Goal: Task Accomplishment & Management: Complete application form

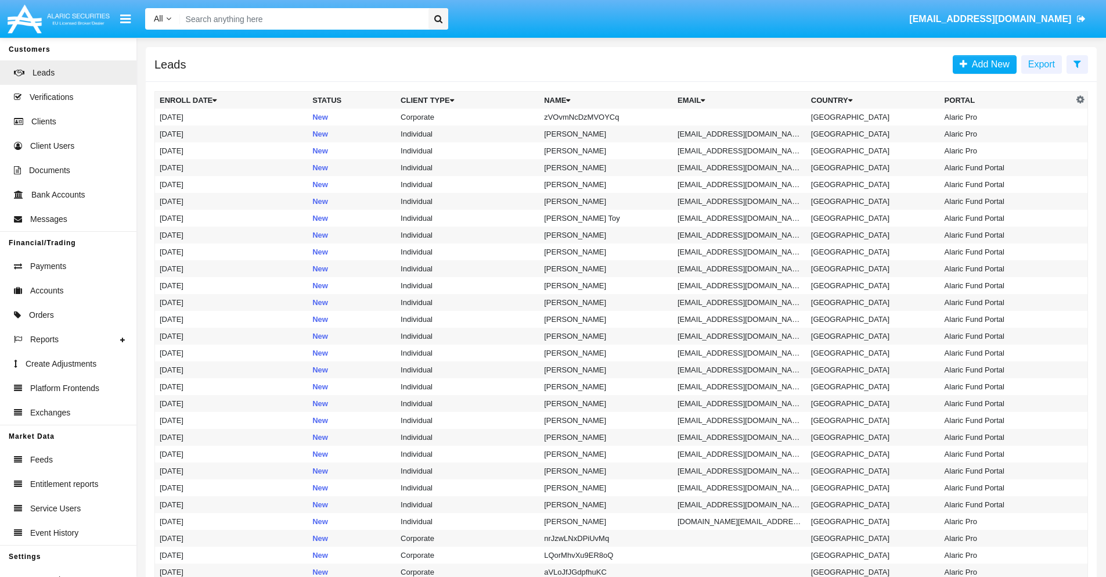
click at [1077, 63] on icon at bounding box center [1078, 63] width 8 height 9
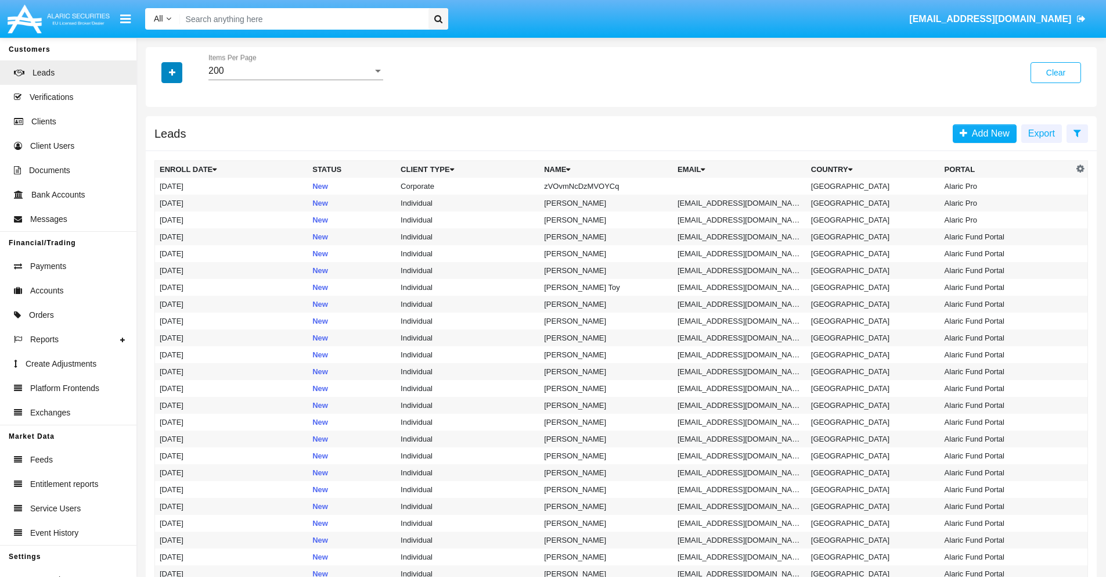
click at [172, 72] on icon "button" at bounding box center [172, 73] width 6 height 8
click at [181, 130] on span "Name" at bounding box center [181, 130] width 25 height 14
click at [160, 135] on input "Name" at bounding box center [159, 135] width 1 height 1
checkbox input "true"
click at [172, 72] on icon "button" at bounding box center [172, 73] width 6 height 8
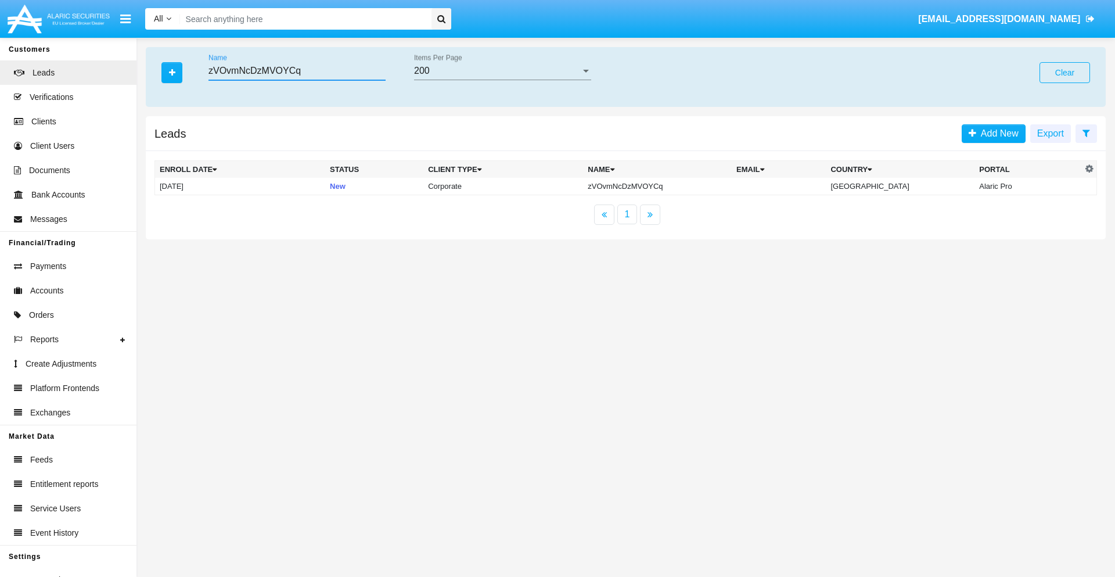
type input "zVOvmNcDzMVOYCq"
click at [666, 186] on td "zVOvmNcDzMVOYCq" at bounding box center [657, 186] width 149 height 17
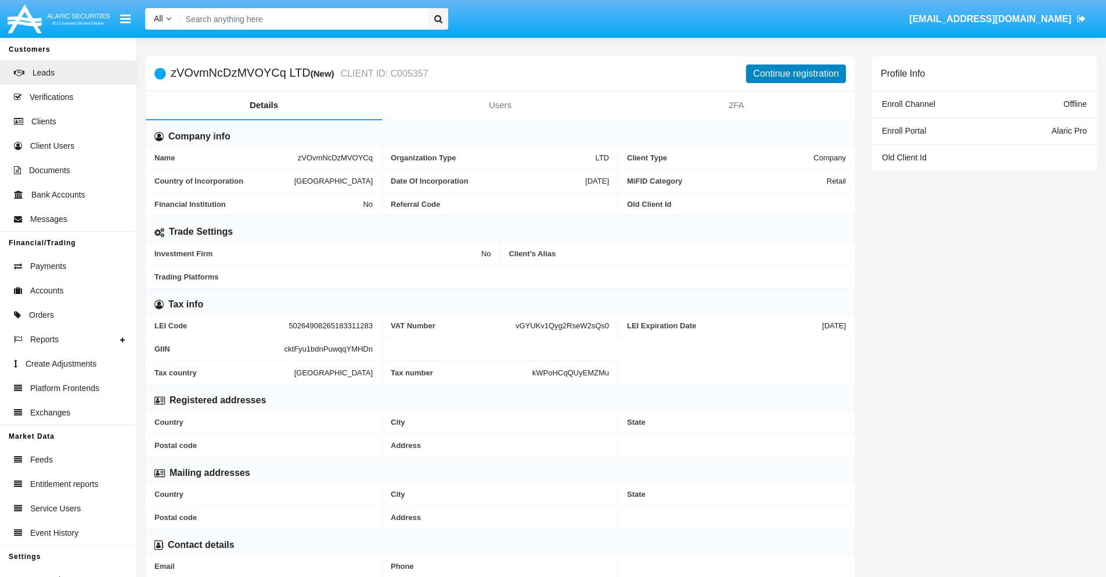
click at [796, 73] on button "Continue registration" at bounding box center [796, 73] width 100 height 19
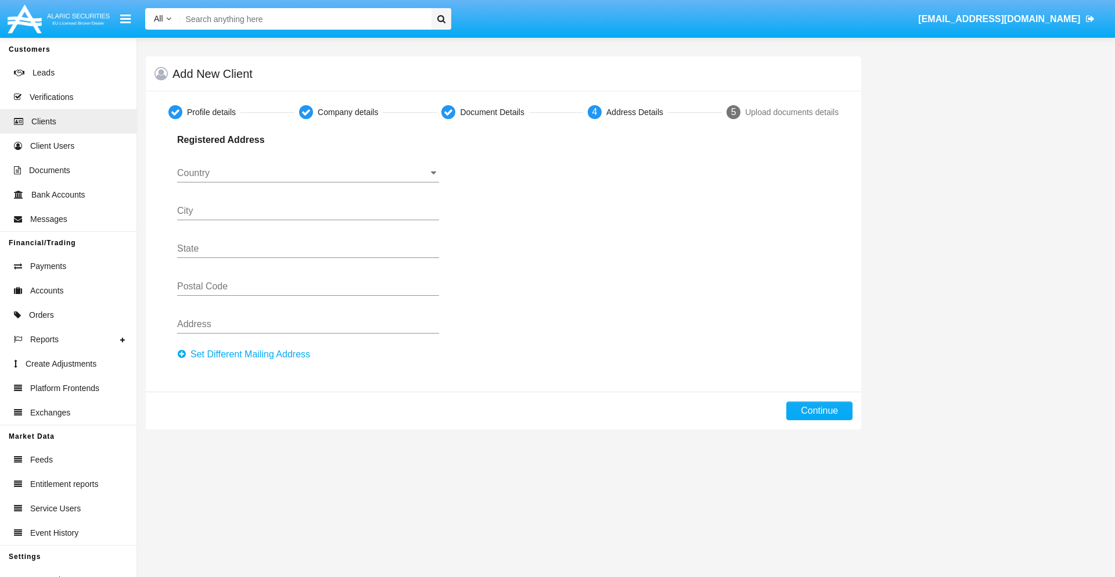
click at [247, 354] on button "Set Different Mailing Address" at bounding box center [247, 354] width 140 height 19
click at [308, 173] on input "Country" at bounding box center [308, 173] width 262 height 10
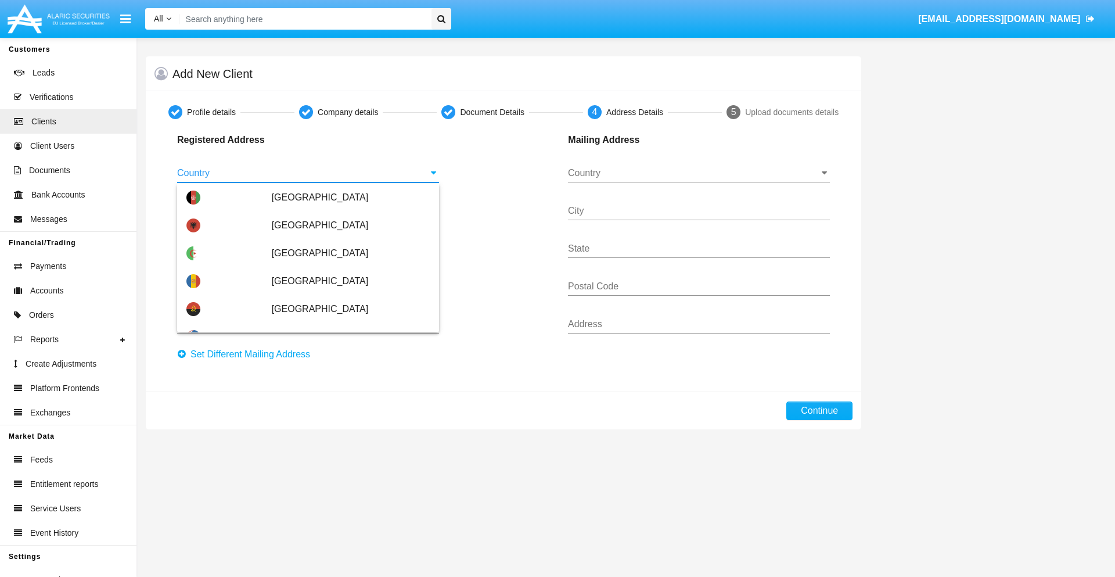
type input "[GEOGRAPHIC_DATA]"
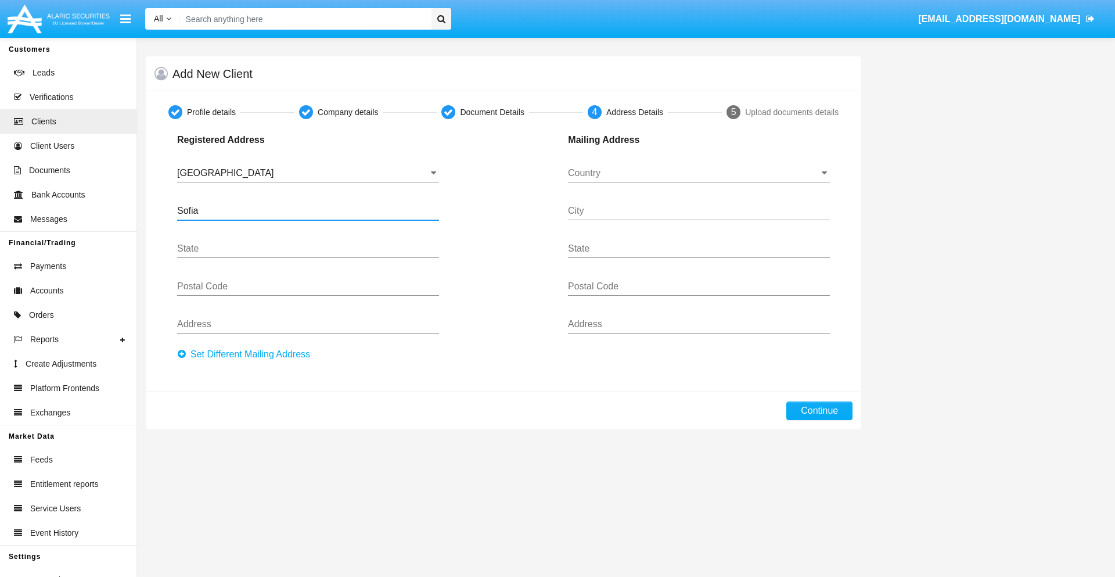
type input "Sofia"
type input "1000"
type input "Vasil Levski"
click at [699, 173] on input "Country" at bounding box center [699, 173] width 262 height 10
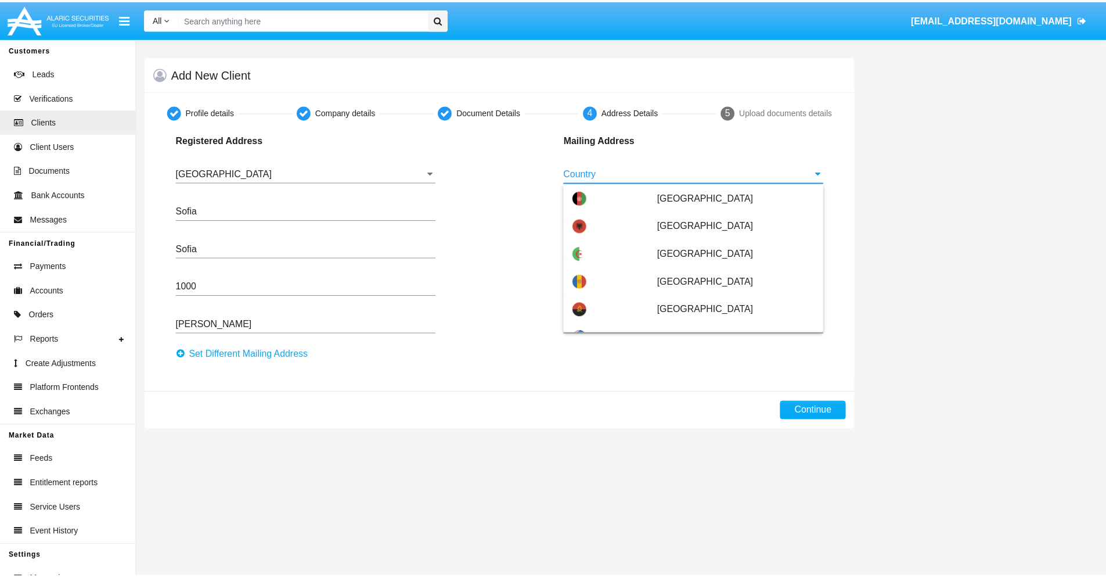
scroll to position [74, 0]
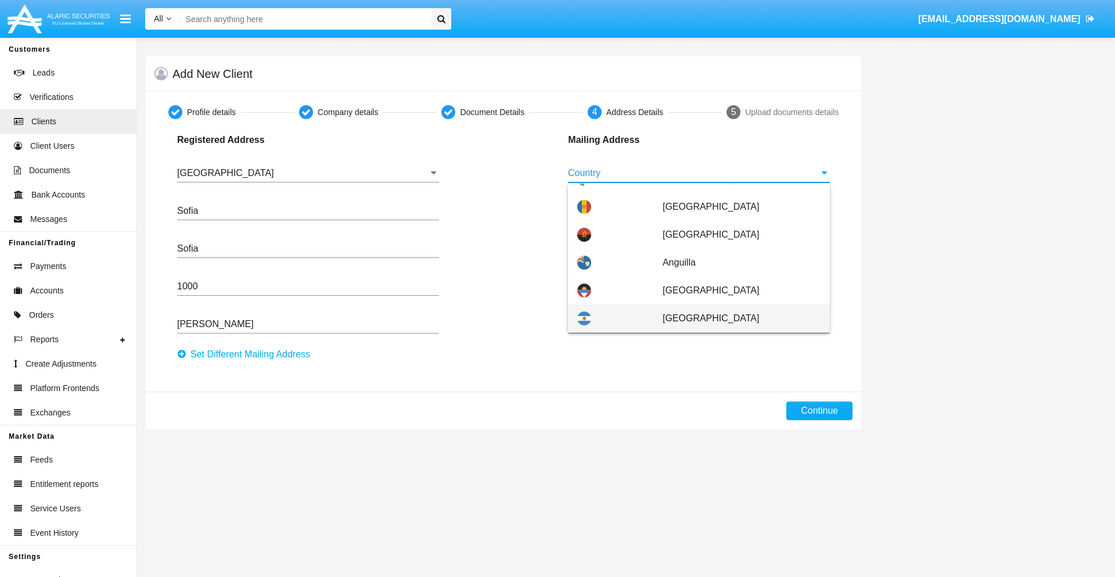
click at [735, 318] on span "[GEOGRAPHIC_DATA]" at bounding box center [742, 318] width 158 height 28
type input "[GEOGRAPHIC_DATA]"
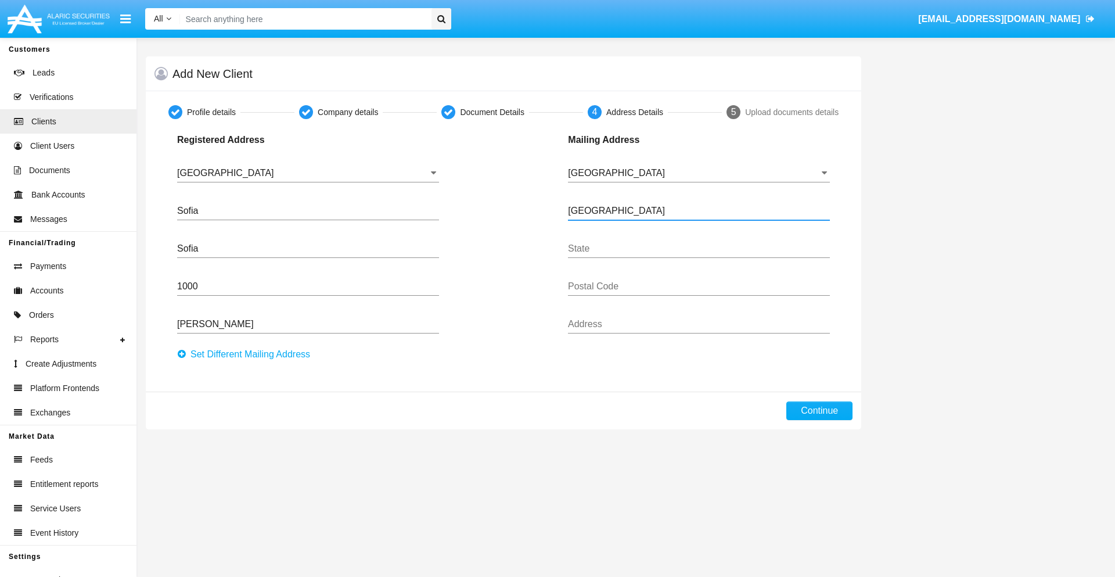
type input "Buenos Aires"
type input "7777"
type input "Test Mail Address"
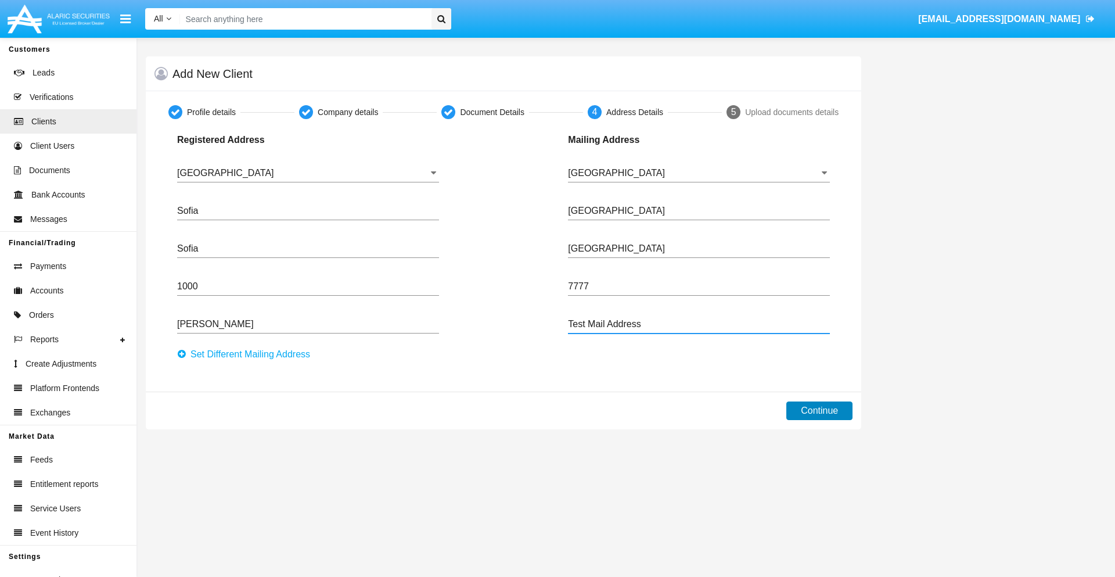
click at [819, 411] on button "Continue" at bounding box center [819, 410] width 66 height 19
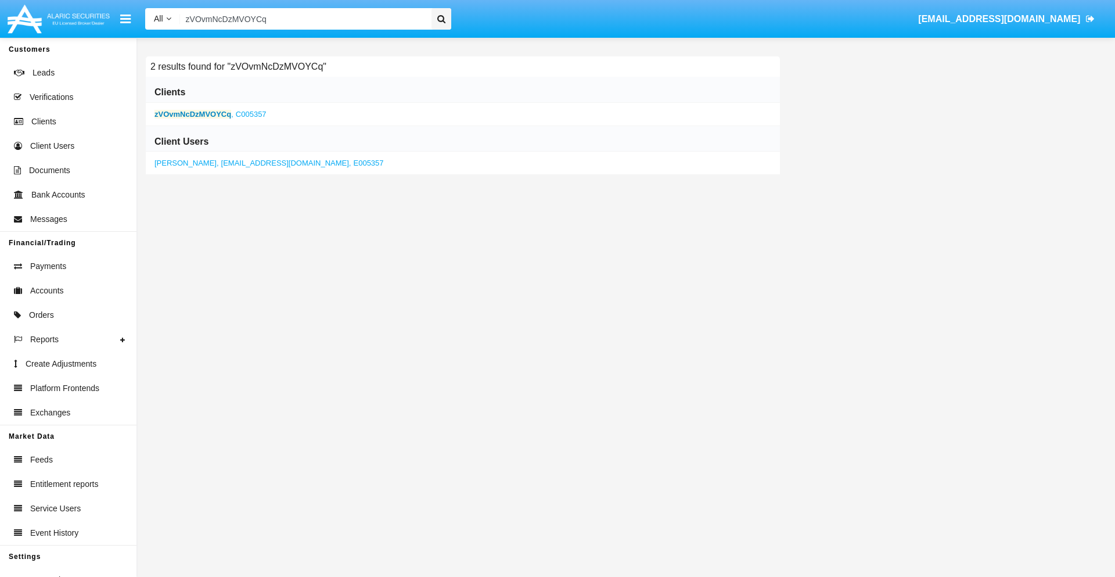
type input "zVOvmNcDzMVOYCq"
click at [193, 114] on b "zVOvmNcDzMVOYCq" at bounding box center [192, 114] width 77 height 9
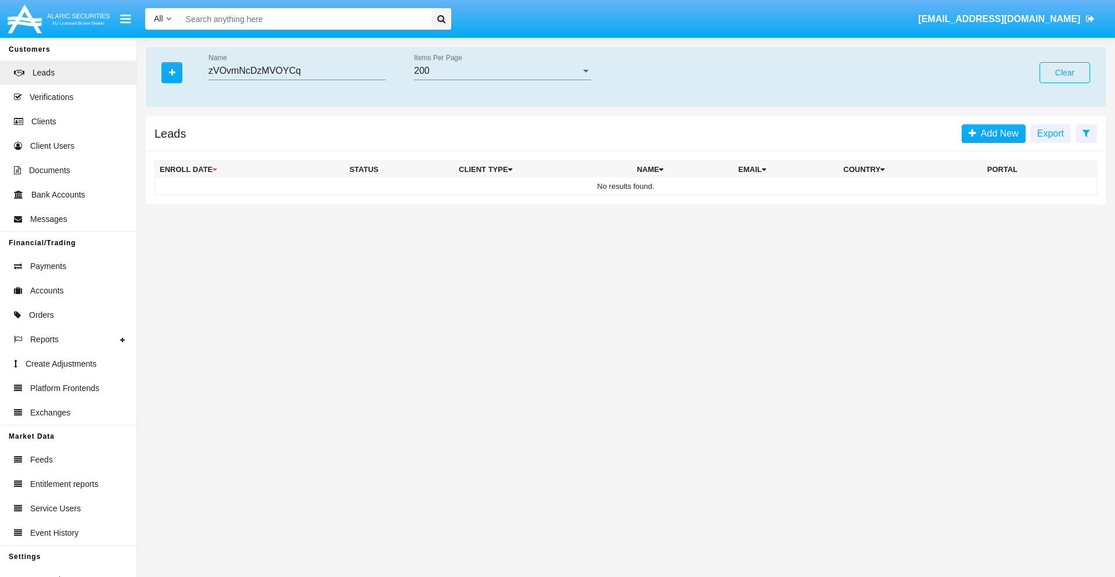
click at [1065, 73] on button "Clear" at bounding box center [1065, 72] width 51 height 21
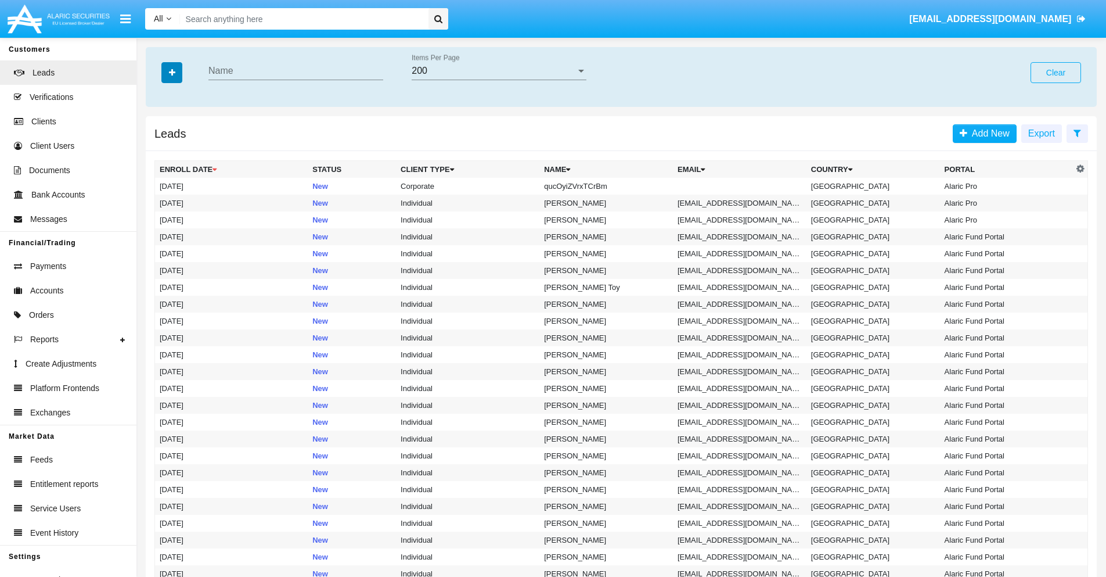
click at [172, 72] on icon "button" at bounding box center [172, 73] width 6 height 8
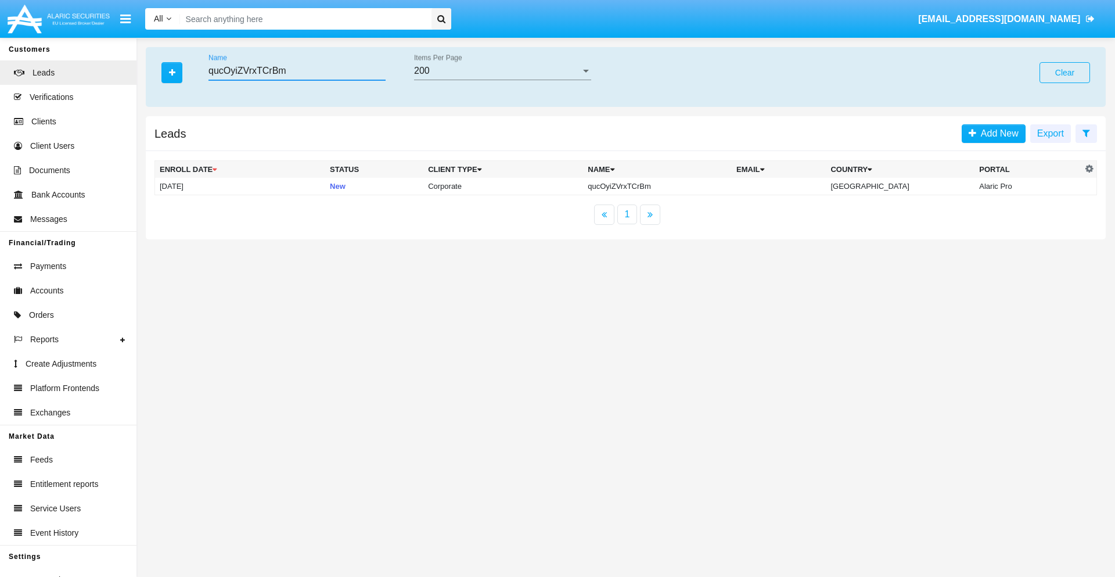
type input "qucOyiZVrxTCrBm"
click at [667, 186] on td "qucOyiZVrxTCrBm" at bounding box center [657, 186] width 149 height 17
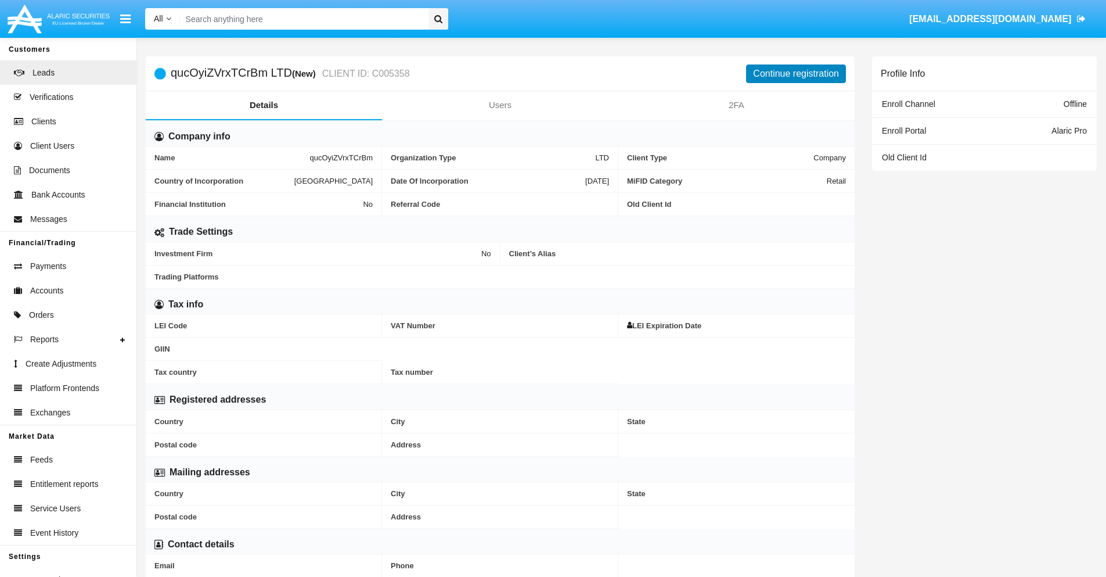
click at [796, 73] on button "Continue registration" at bounding box center [796, 73] width 100 height 19
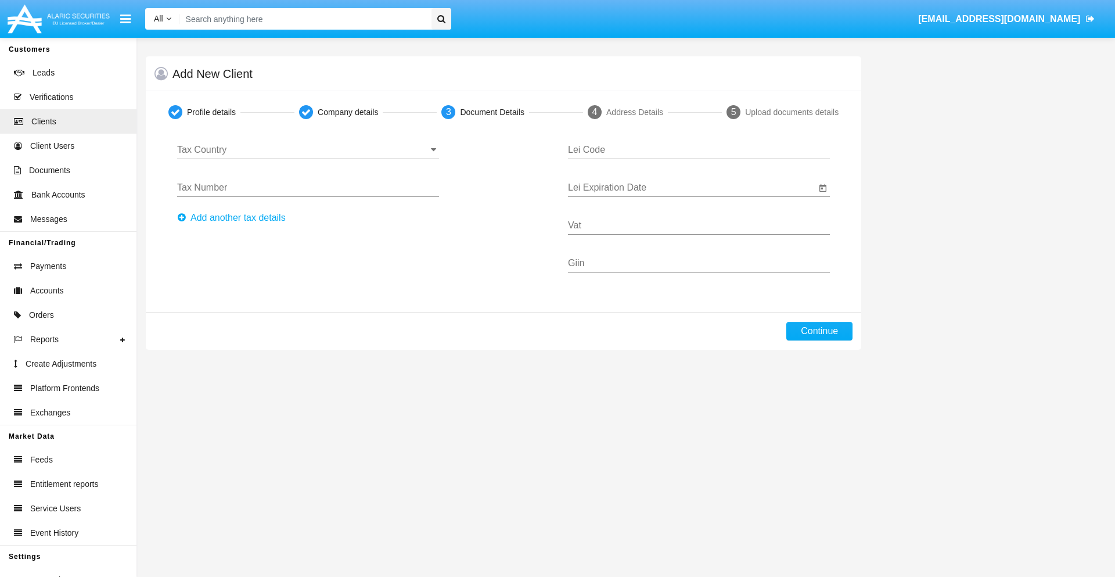
click at [308, 150] on input "Tax Country" at bounding box center [308, 150] width 262 height 10
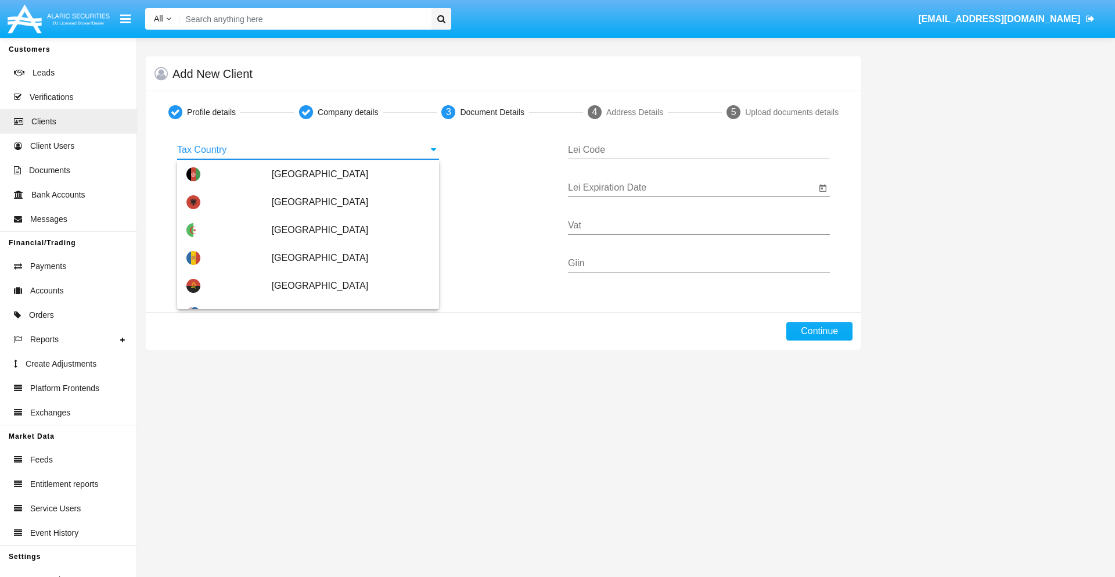
type input "[GEOGRAPHIC_DATA]"
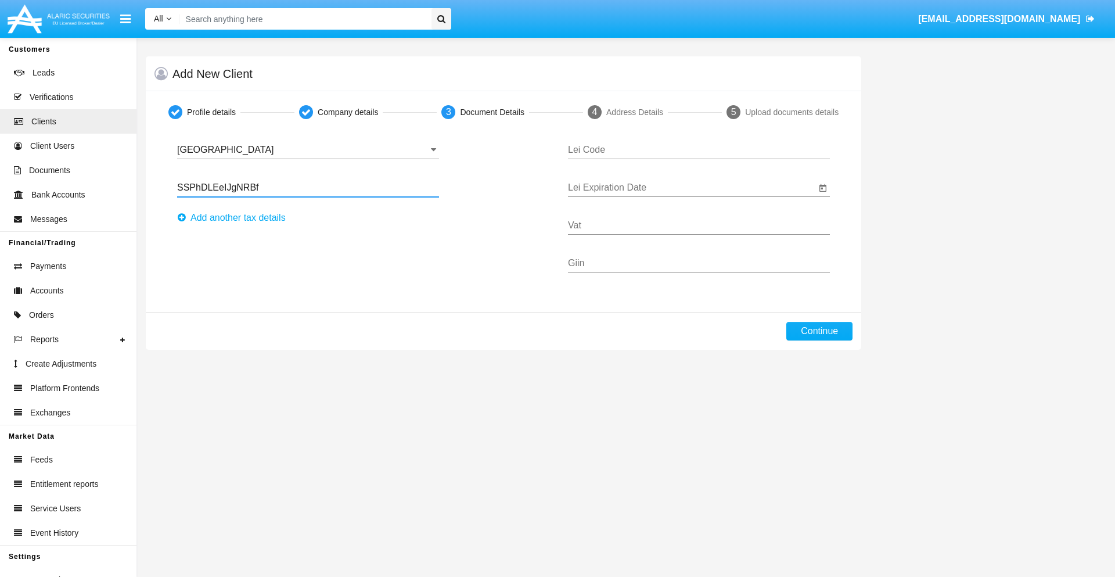
type input "SSPhDLEeIJgNRBf"
click at [235, 218] on button "Аdd another tax details" at bounding box center [235, 217] width 116 height 19
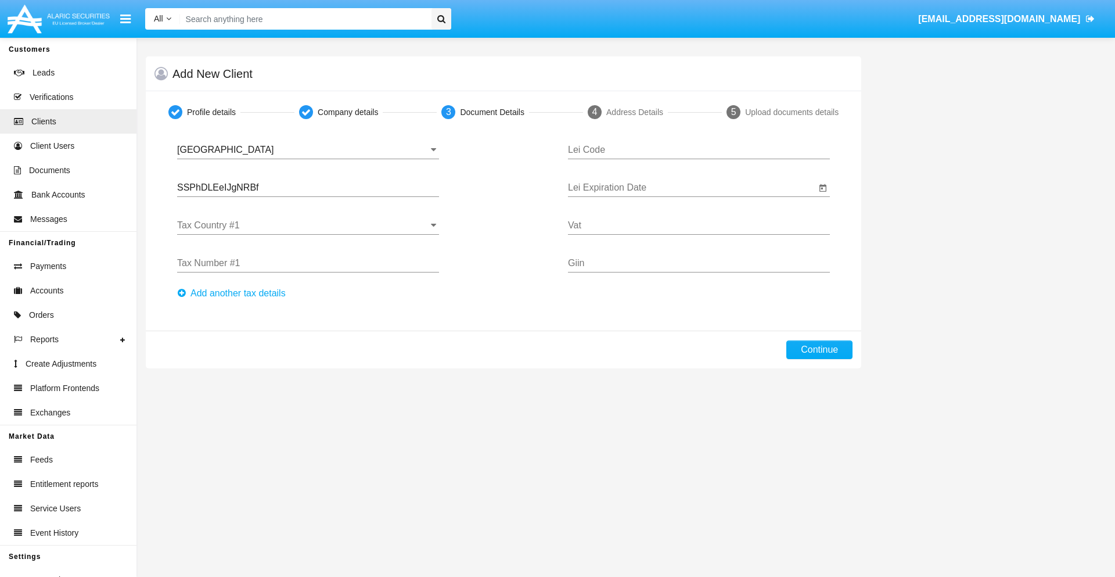
click at [308, 225] on input "Tax Country #1" at bounding box center [308, 225] width 262 height 10
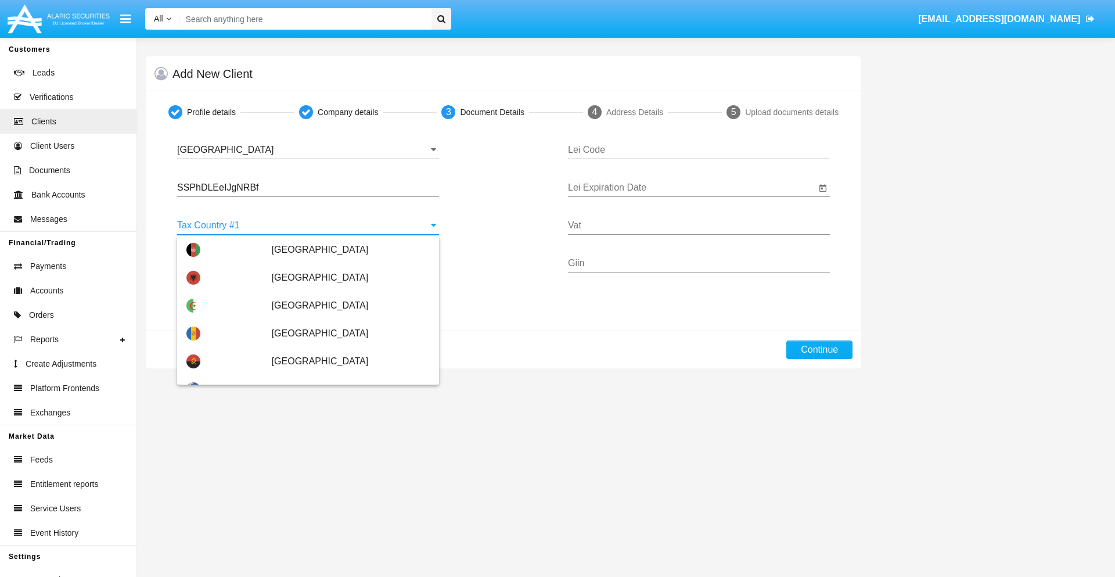
scroll to position [2583, 0]
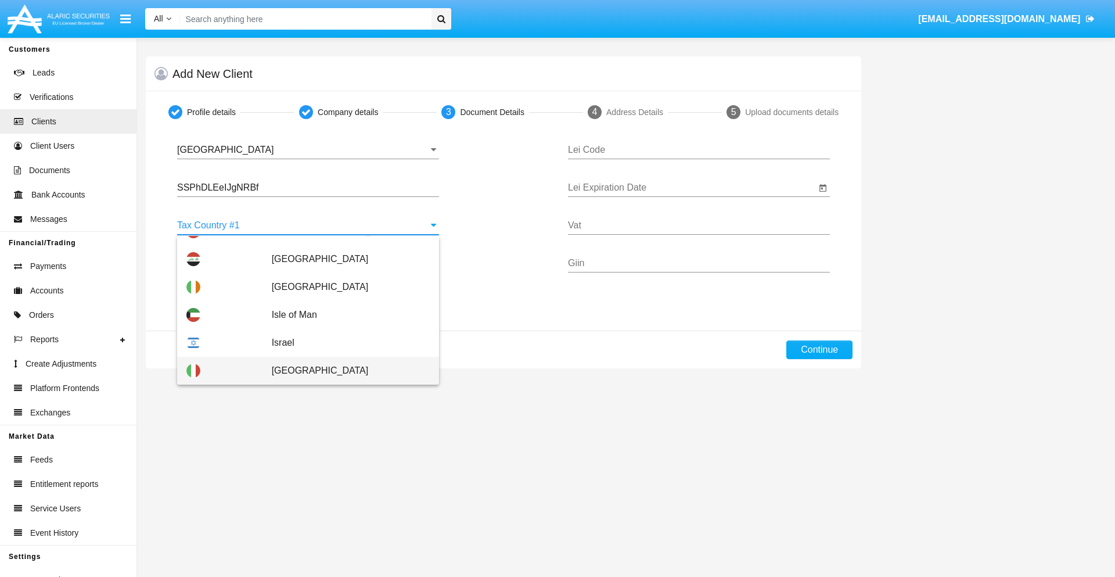
click at [344, 371] on span "[GEOGRAPHIC_DATA]" at bounding box center [351, 371] width 158 height 28
type input "[GEOGRAPHIC_DATA]"
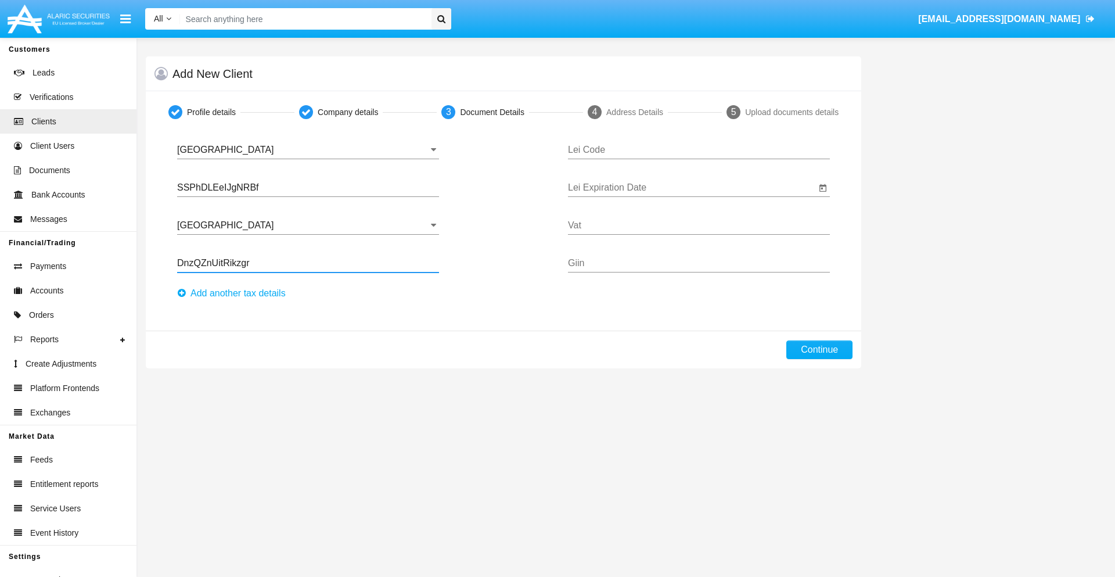
type input "DnzQZnUitRikzgr"
click at [235, 293] on button "Аdd another tax details" at bounding box center [235, 293] width 116 height 19
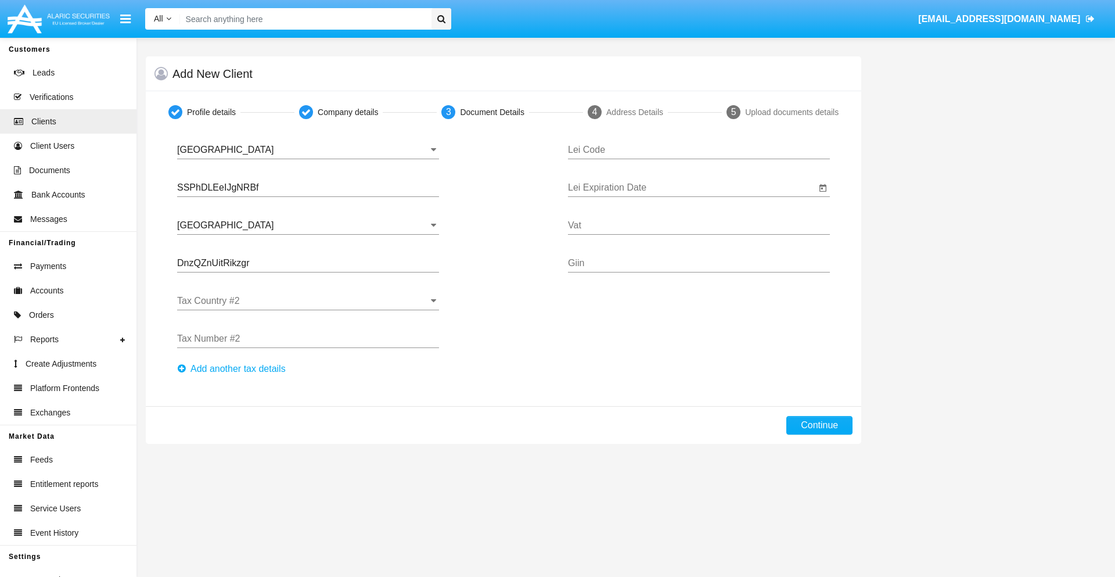
click at [308, 301] on input "Tax Country #2" at bounding box center [308, 301] width 262 height 10
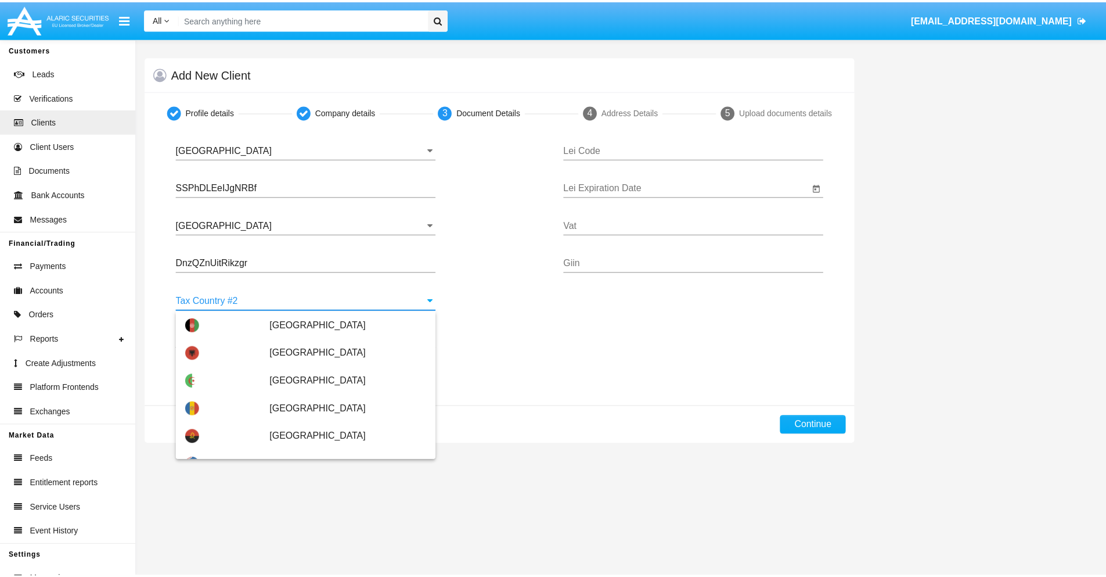
scroll to position [5176, 0]
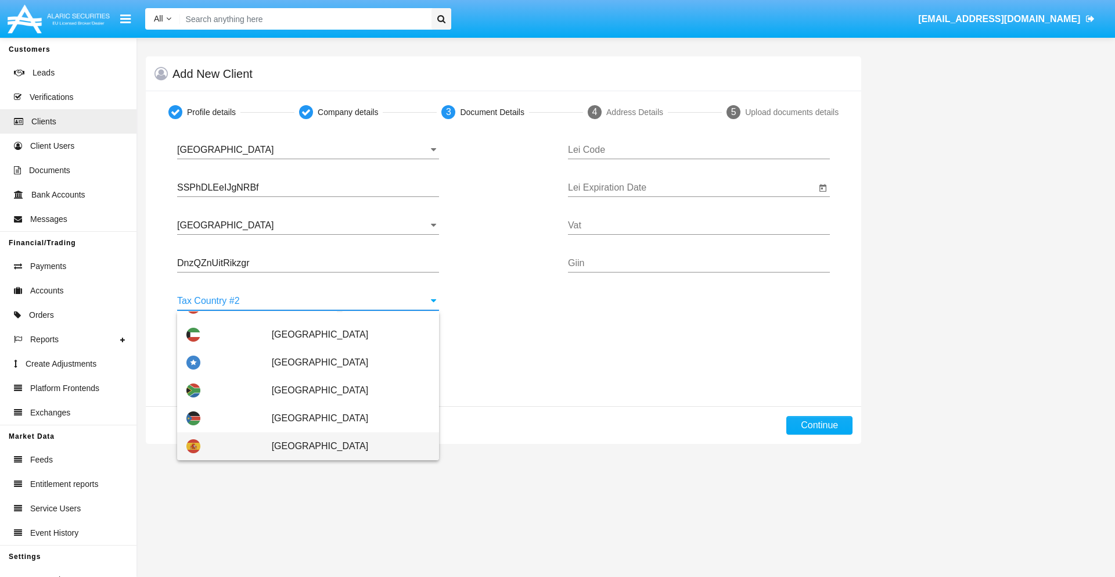
click at [344, 446] on span "[GEOGRAPHIC_DATA]" at bounding box center [351, 446] width 158 height 28
type input "[GEOGRAPHIC_DATA]"
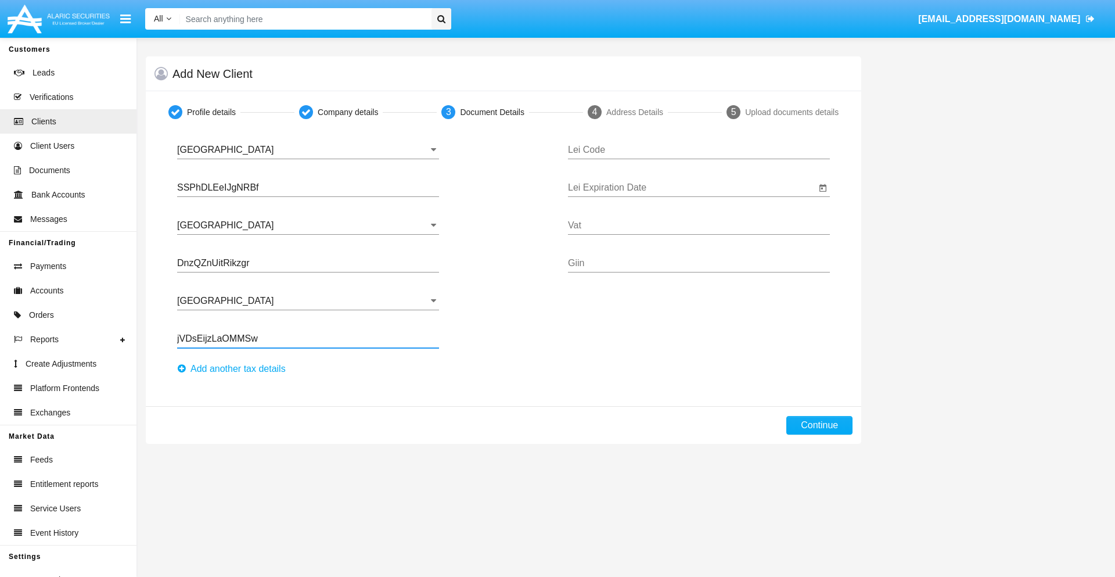
type input "jVDsEijzLaOMMSw"
type input "OQXXRYXCKOCQGCNPISSB"
click at [692, 188] on input "Lei Expiration Date" at bounding box center [692, 187] width 248 height 10
click at [603, 221] on span "[DATE]" at bounding box center [594, 221] width 26 height 9
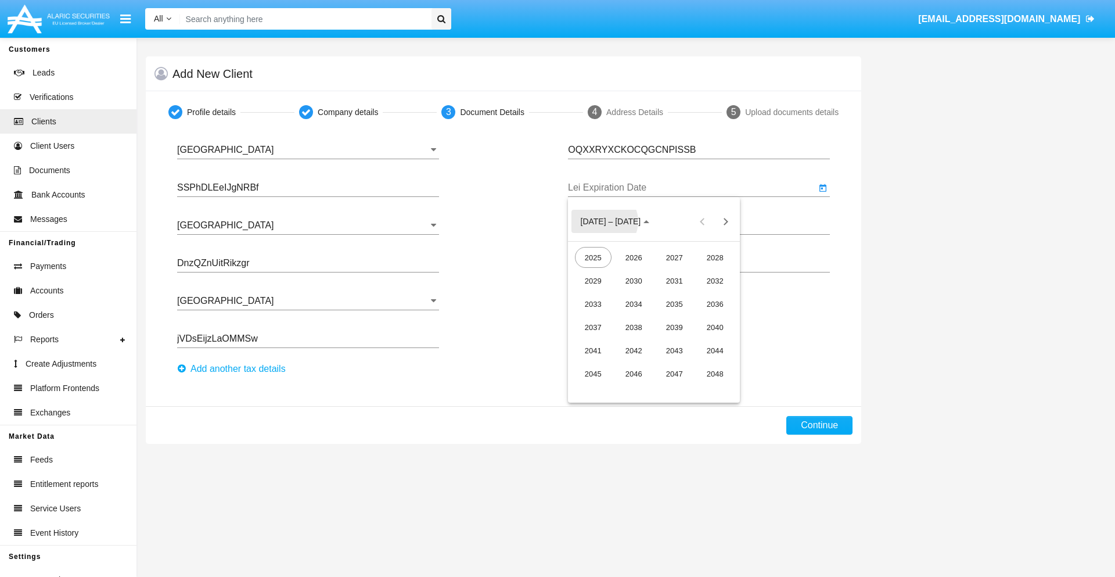
click at [715, 327] on div "2040" at bounding box center [715, 327] width 37 height 21
click at [634, 304] on div "JUN" at bounding box center [634, 303] width 37 height 21
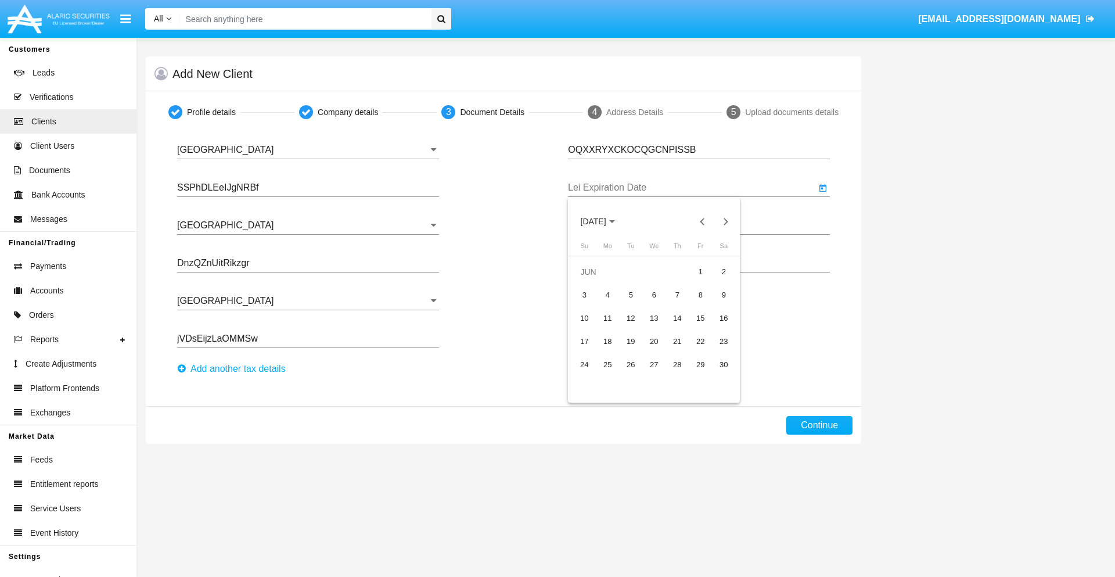
click at [700, 318] on div "15" at bounding box center [700, 318] width 21 height 21
type input "06/15/40"
type input "bICSnJKxyAdeCHR"
type input "fFfDdeTJvmLMdkw"
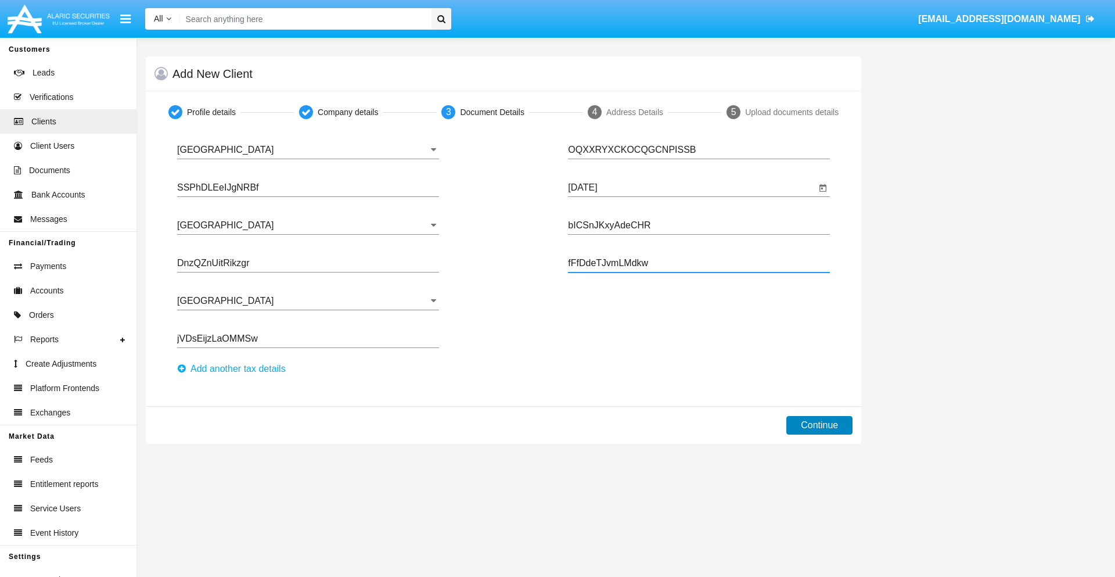
click at [819, 425] on button "Continue" at bounding box center [819, 425] width 66 height 19
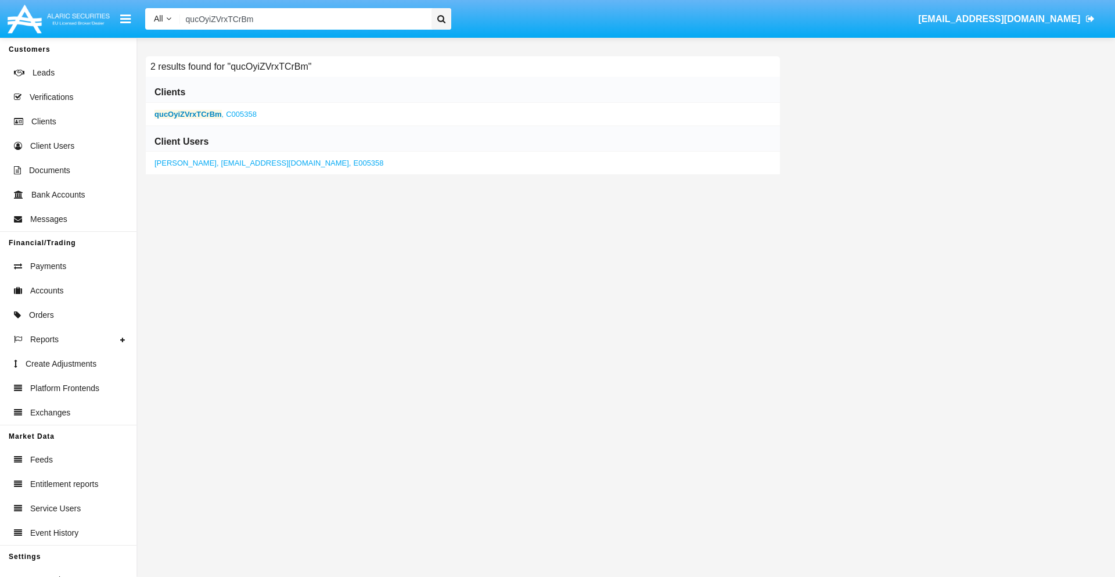
type input "qucOyiZVrxTCrBm"
click at [188, 114] on b "qucOyiZVrxTCrBm" at bounding box center [187, 114] width 67 height 9
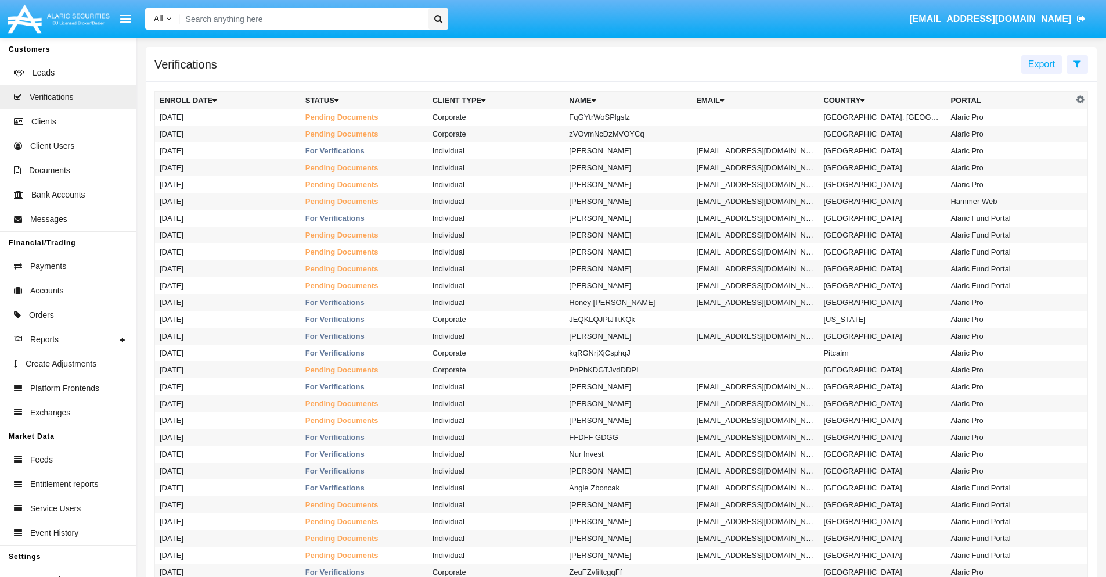
click at [1077, 63] on icon at bounding box center [1078, 63] width 8 height 9
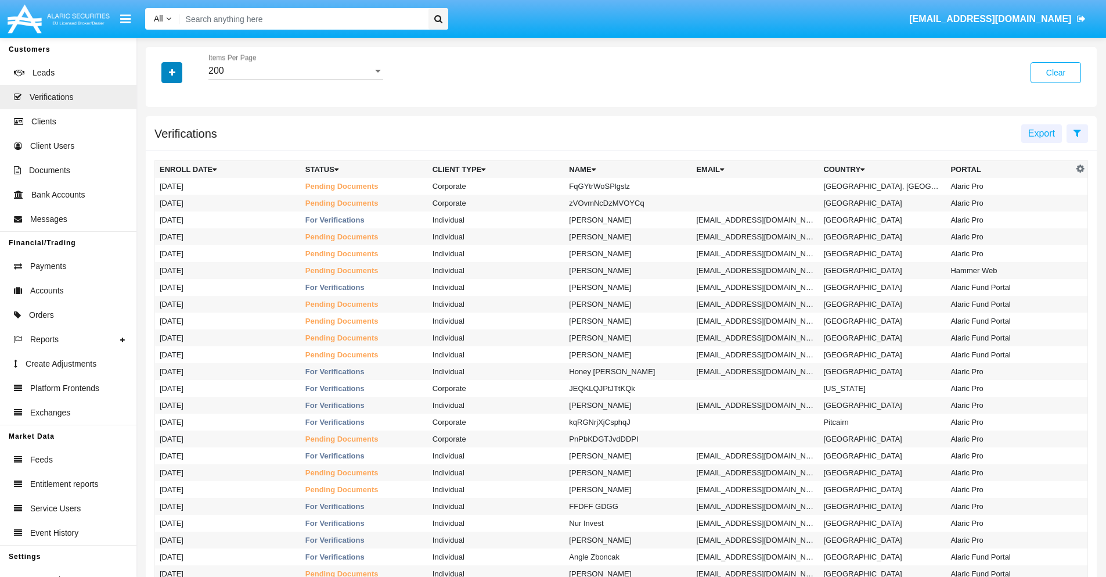
click at [172, 72] on icon "button" at bounding box center [172, 73] width 6 height 8
click at [181, 147] on span "Name" at bounding box center [181, 147] width 25 height 14
click at [160, 152] on input "Name" at bounding box center [159, 152] width 1 height 1
checkbox input "true"
click at [172, 72] on icon "button" at bounding box center [172, 73] width 6 height 8
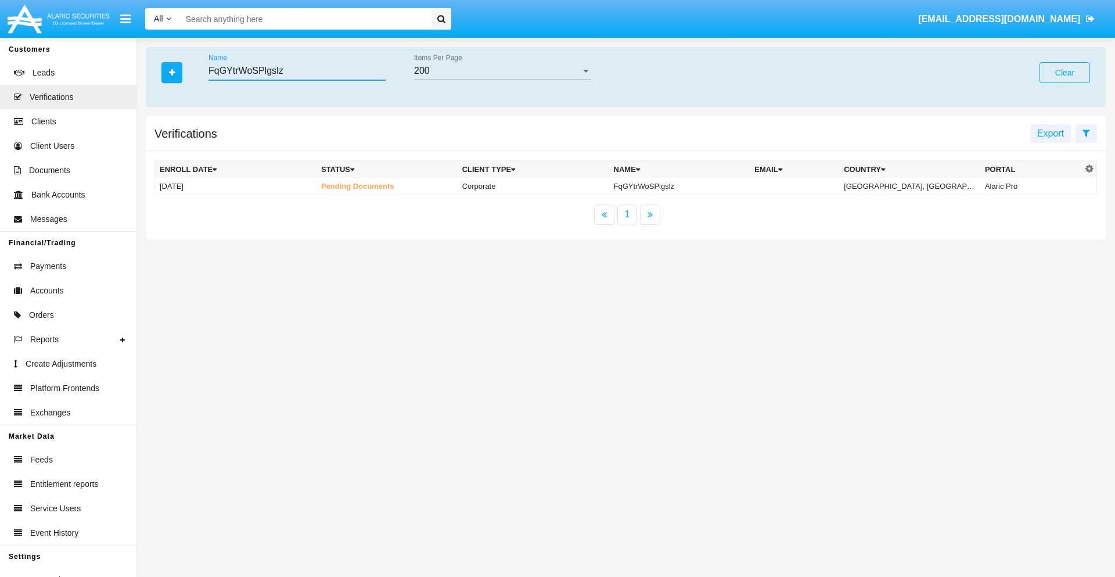
type input "FqGYtrWoSPlgslz"
click at [681, 186] on td "FqGYtrWoSPlgslz" at bounding box center [679, 186] width 141 height 17
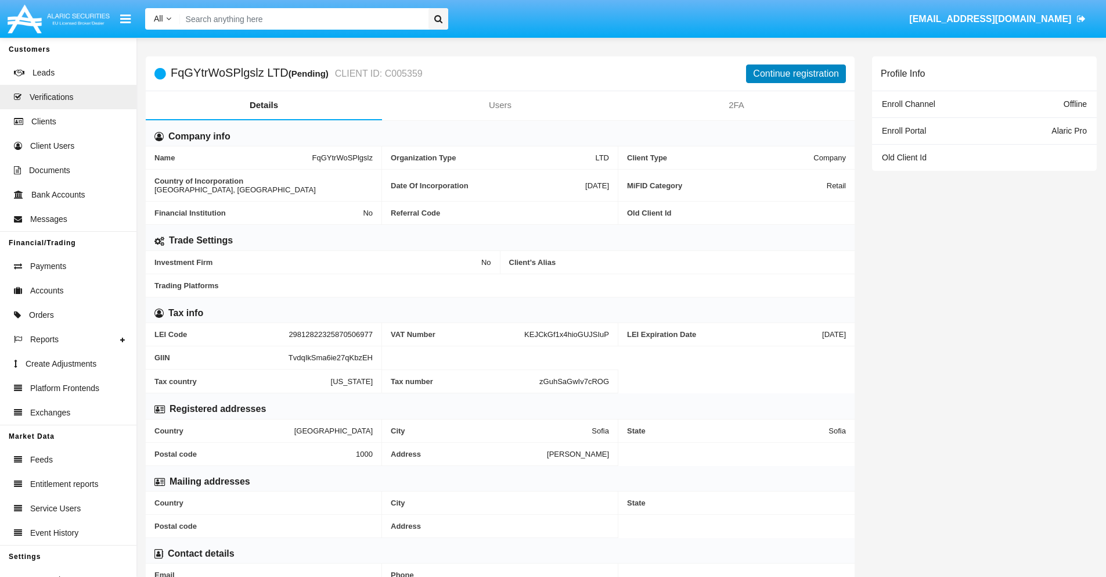
click at [796, 73] on button "Continue registration" at bounding box center [796, 73] width 100 height 19
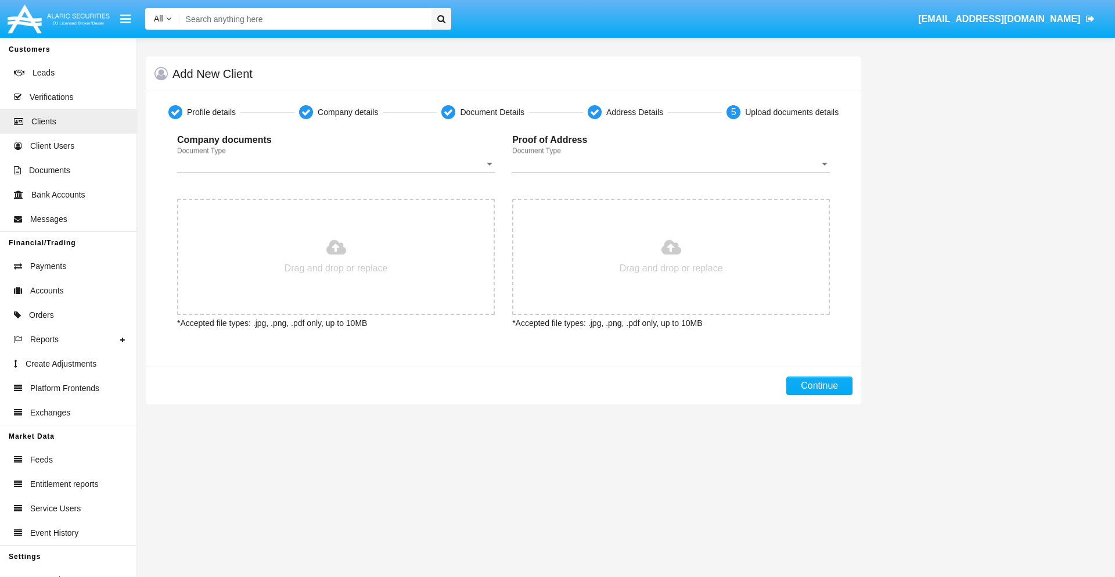
click at [336, 164] on span "Document Type" at bounding box center [330, 164] width 307 height 10
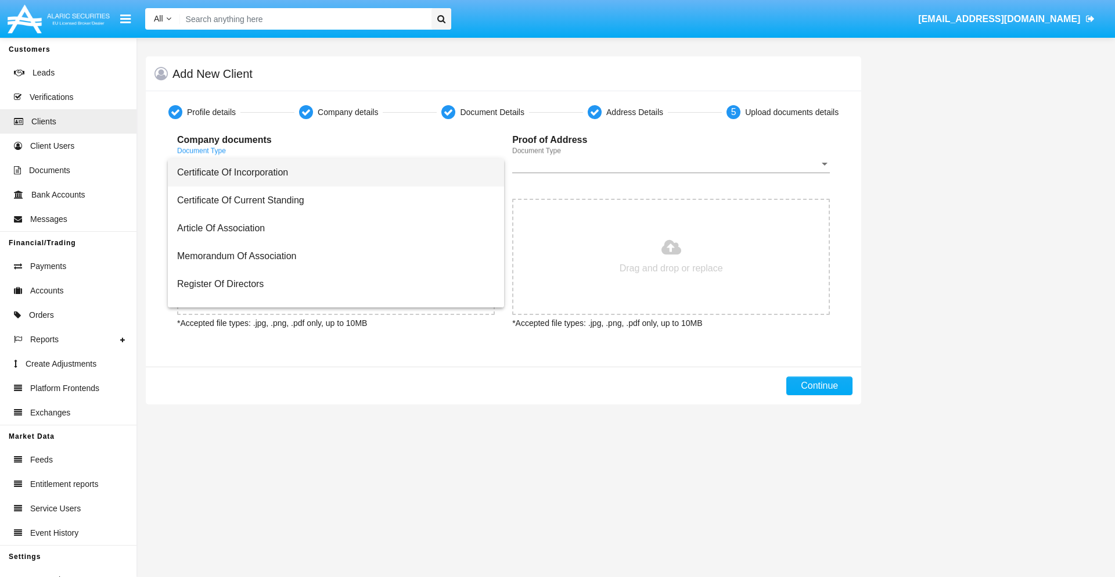
click at [332, 172] on span "Certificate Of Incorporation" at bounding box center [336, 173] width 318 height 28
type input "C:\fakepath\passport.png"
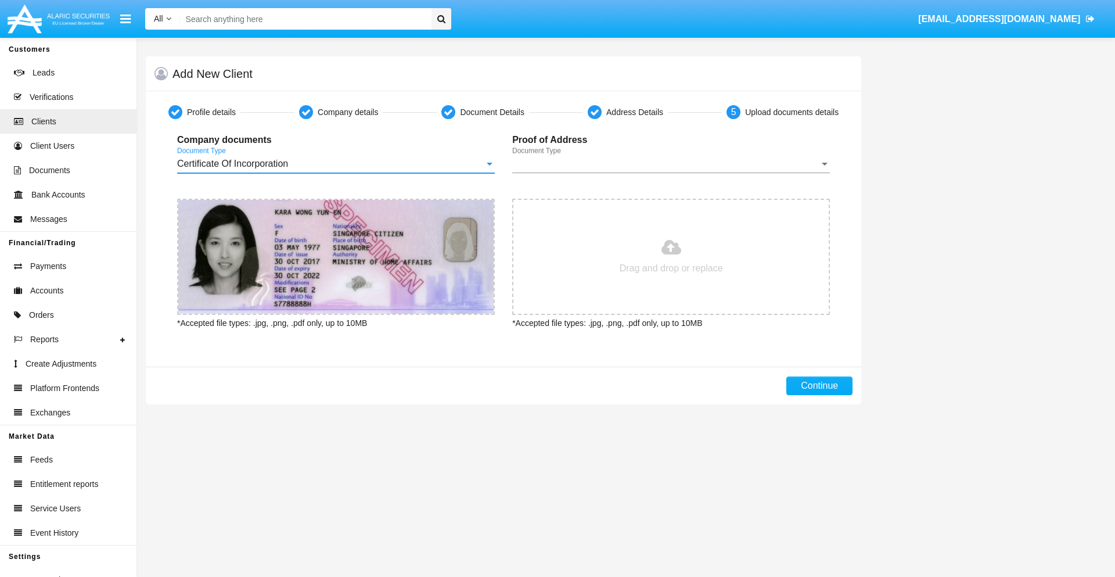
click at [671, 164] on span "Document Type" at bounding box center [665, 164] width 307 height 10
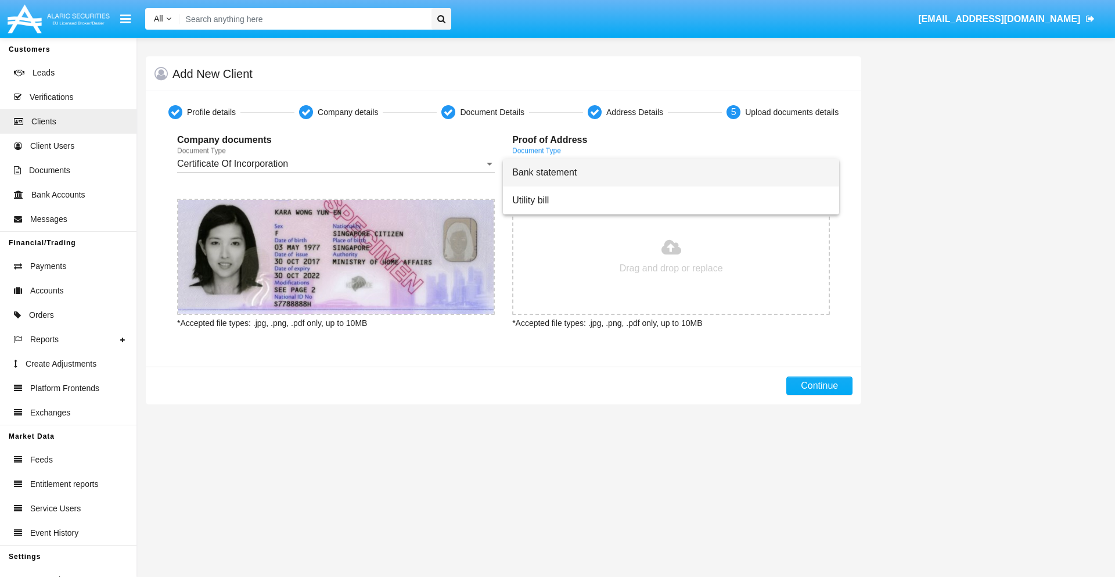
click at [671, 172] on span "Bank statement" at bounding box center [671, 173] width 318 height 28
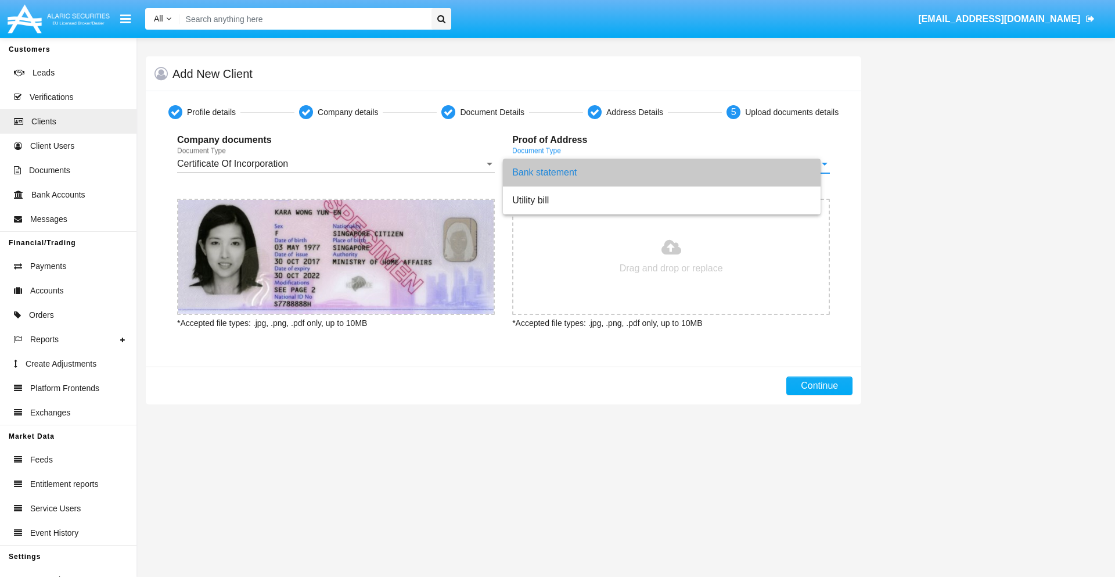
type input "C:\fakepath\bank-statement.png"
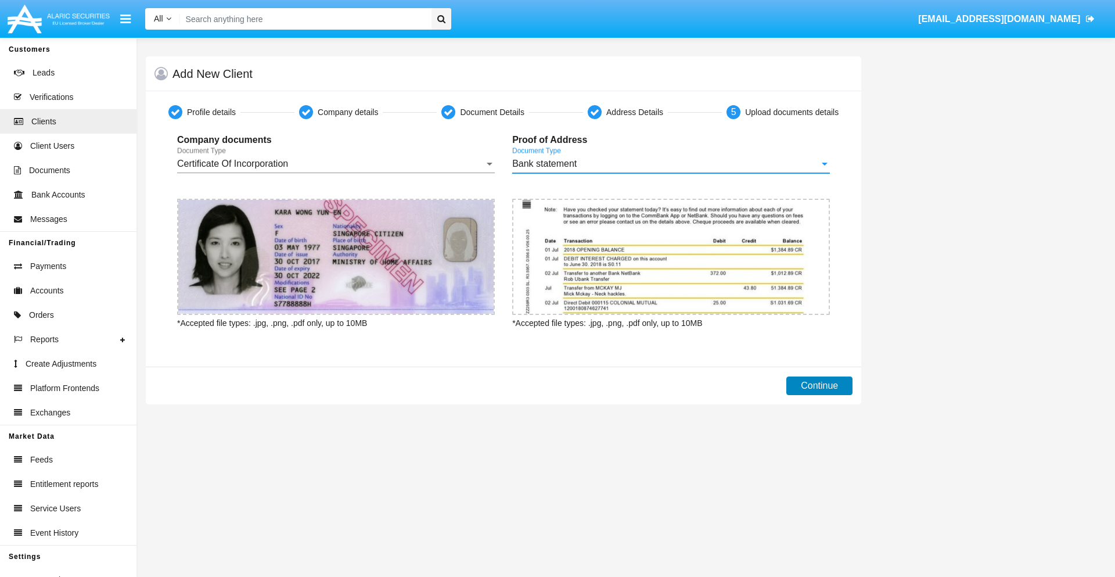
click at [819, 386] on button "Continue" at bounding box center [819, 385] width 66 height 19
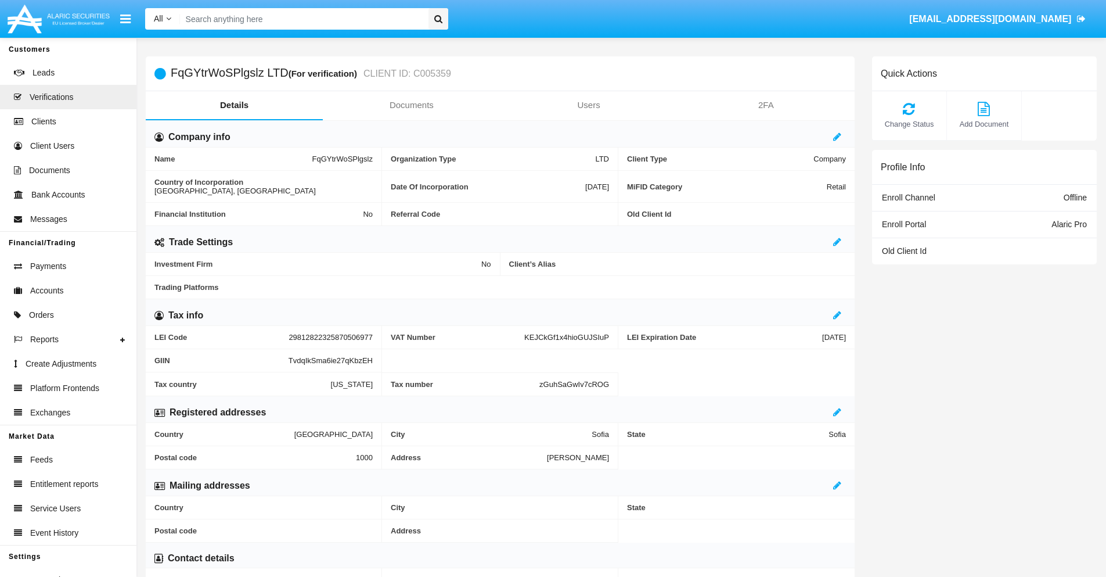
click at [411, 105] on link "Documents" at bounding box center [411, 105] width 177 height 28
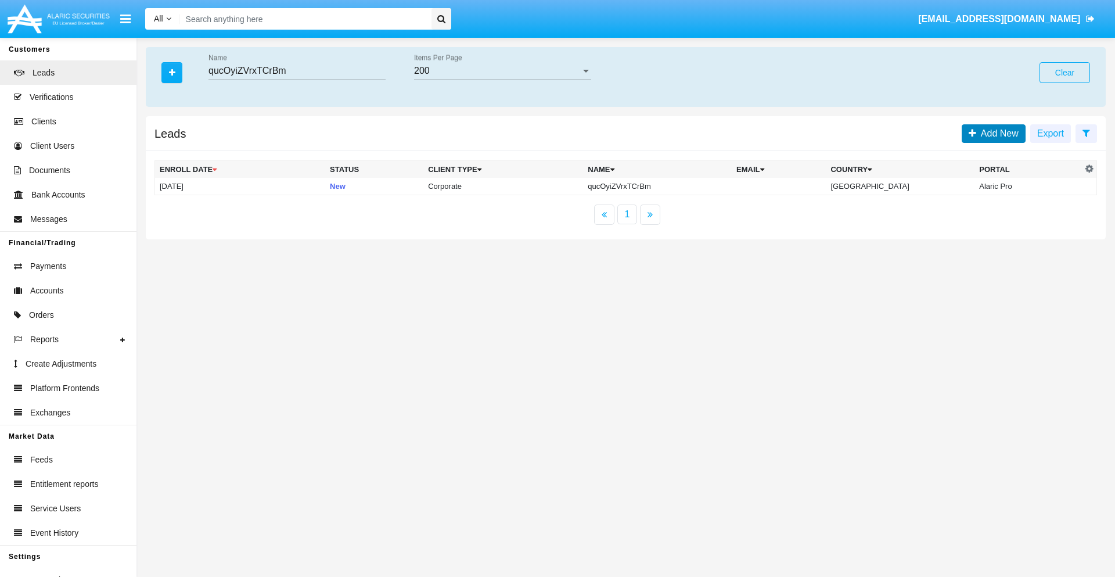
click at [997, 133] on span "Add New" at bounding box center [997, 133] width 42 height 10
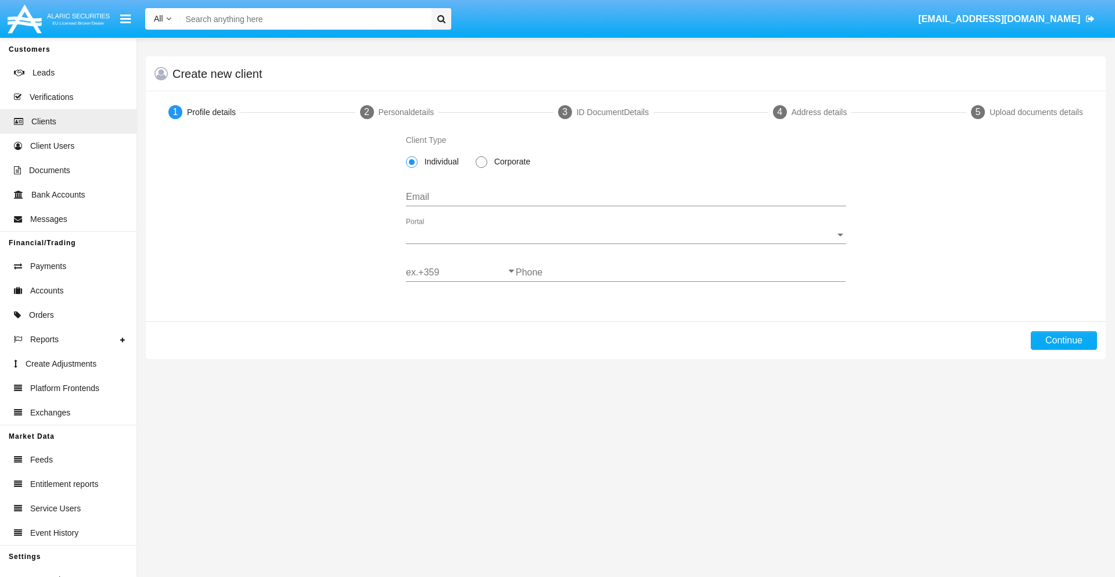
click at [510, 161] on span "Corporate" at bounding box center [510, 162] width 46 height 12
click at [481, 168] on input "Corporate" at bounding box center [481, 168] width 1 height 1
radio input "true"
type input "[EMAIL_ADDRESS][DOMAIN_NAME]"
click at [625, 235] on span "Portal" at bounding box center [621, 234] width 430 height 10
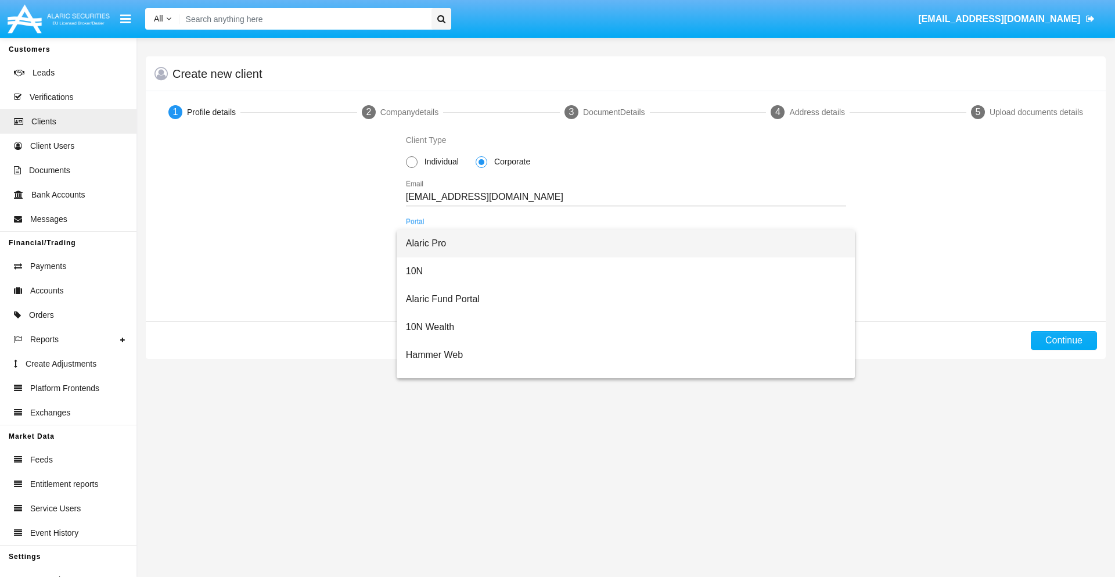
click at [621, 243] on span "Alaric Pro" at bounding box center [626, 243] width 440 height 28
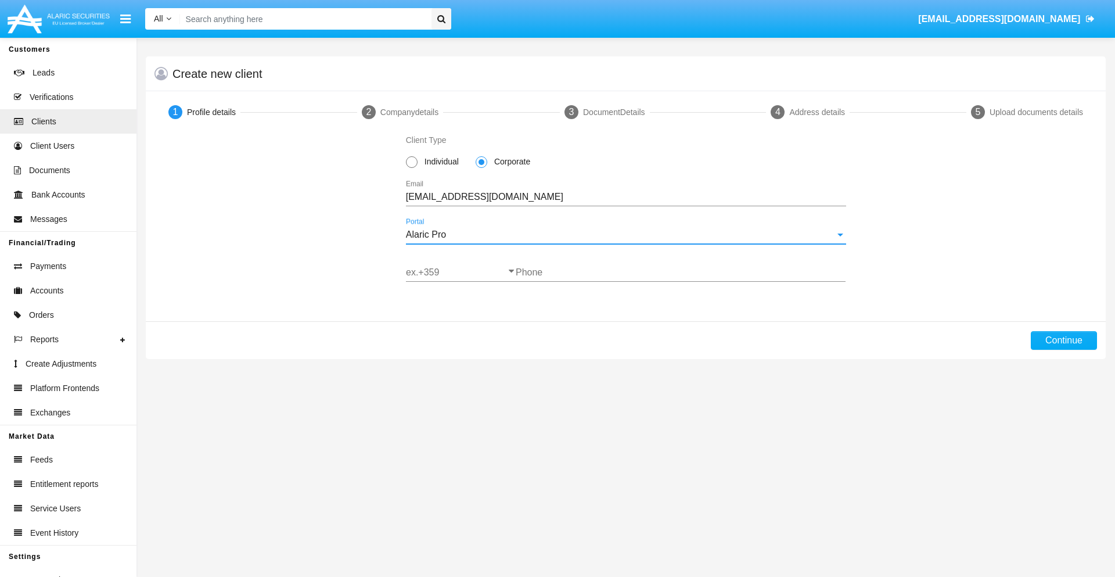
click at [461, 272] on input "ex.+359" at bounding box center [461, 272] width 110 height 10
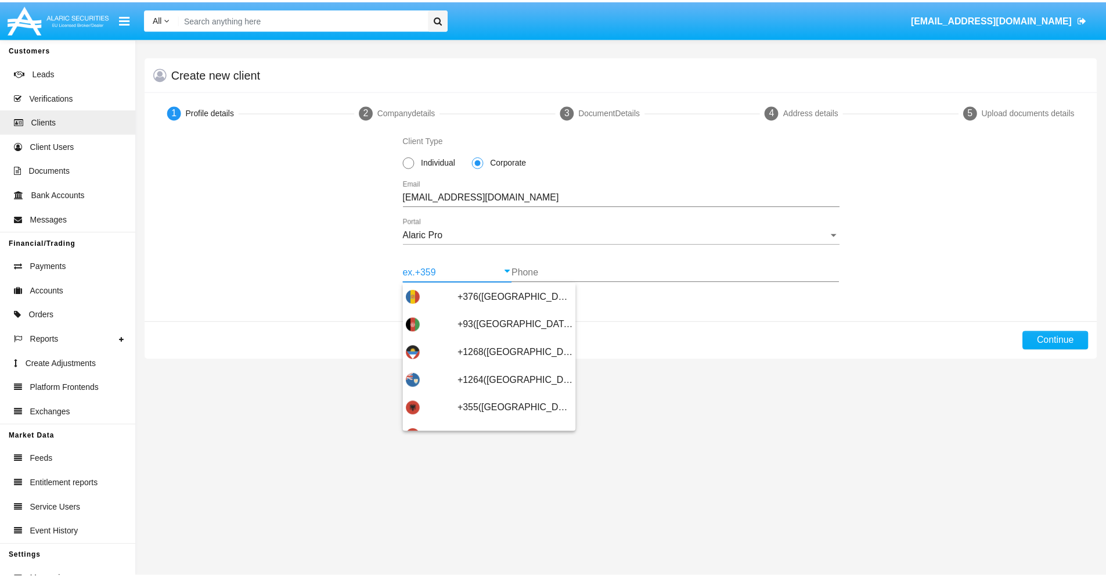
scroll to position [381, 0]
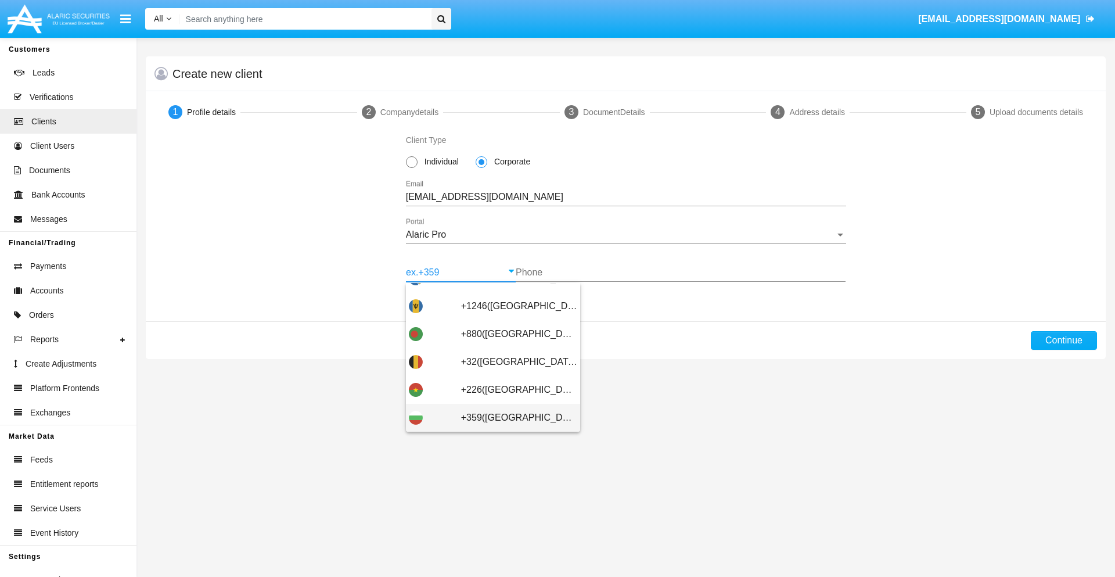
click at [510, 418] on span "+359([GEOGRAPHIC_DATA])" at bounding box center [519, 418] width 116 height 28
type input "+359([GEOGRAPHIC_DATA])"
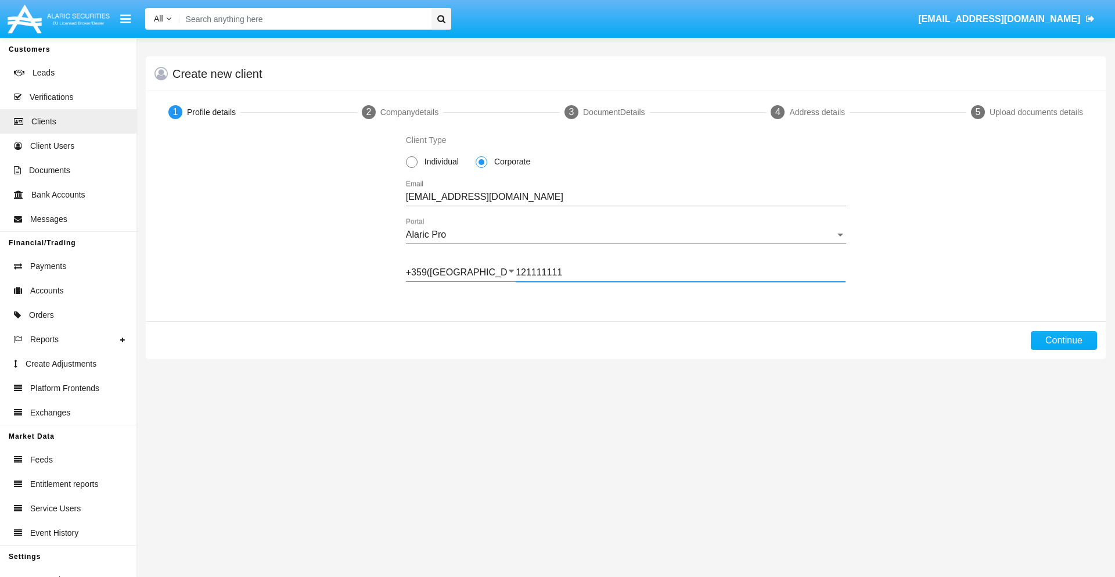
type input "121111111"
click at [1063, 340] on button "Continue" at bounding box center [1064, 340] width 66 height 19
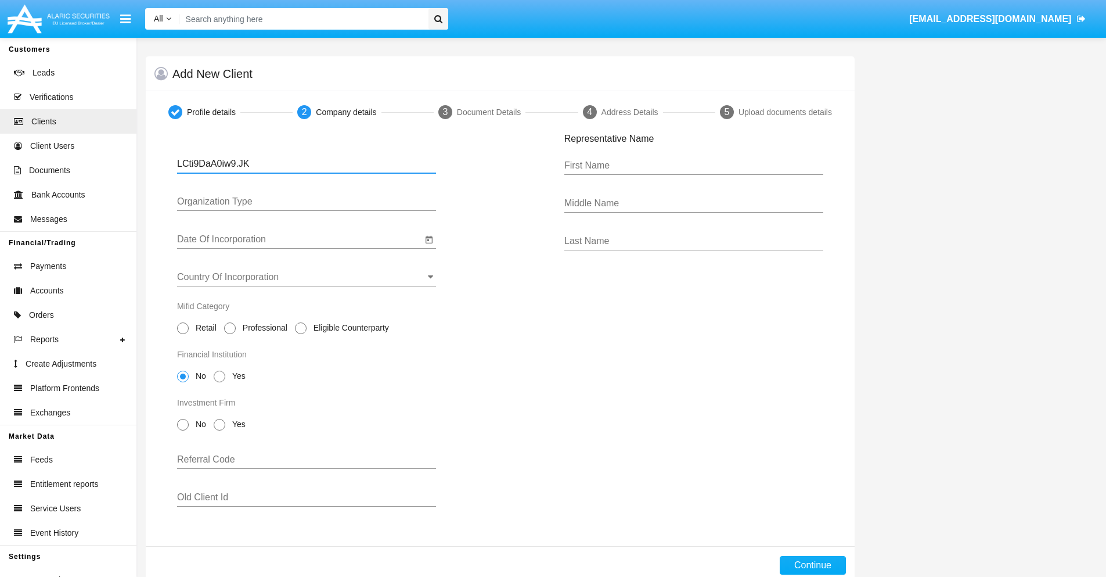
type input "LCti9DaA0iw9.JK"
type input "LTD"
click at [300, 239] on input "Date Of Incorporation" at bounding box center [299, 239] width 245 height 10
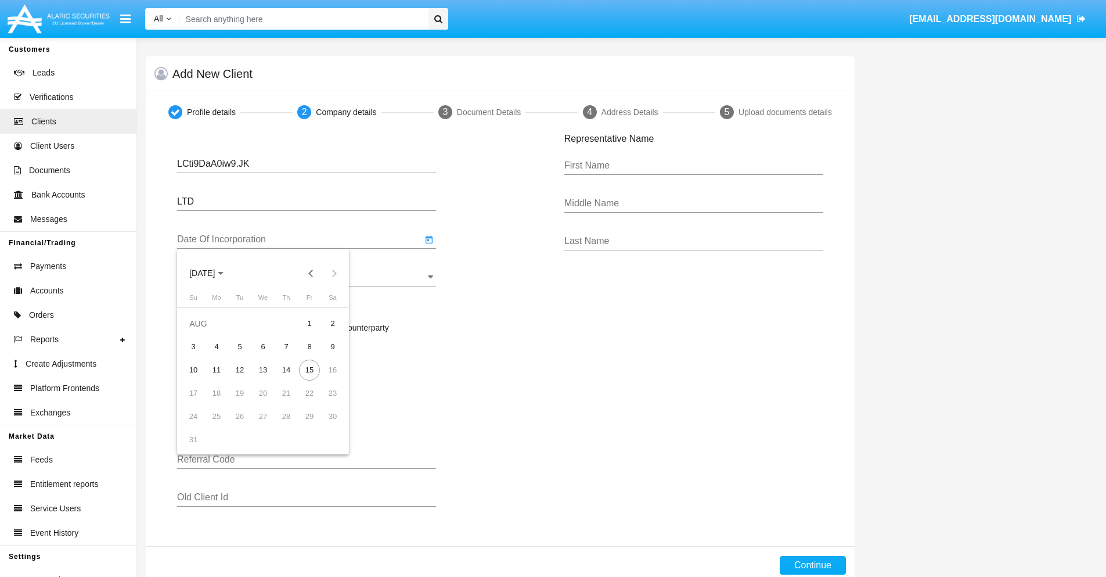
click at [213, 273] on span "[DATE]" at bounding box center [202, 273] width 26 height 9
click at [311, 273] on button "Previous 20 years" at bounding box center [311, 272] width 23 height 23
click at [283, 425] on div "2000" at bounding box center [283, 425] width 37 height 21
click at [202, 332] on div "JAN" at bounding box center [202, 332] width 37 height 21
click at [333, 323] on div "1" at bounding box center [332, 323] width 21 height 21
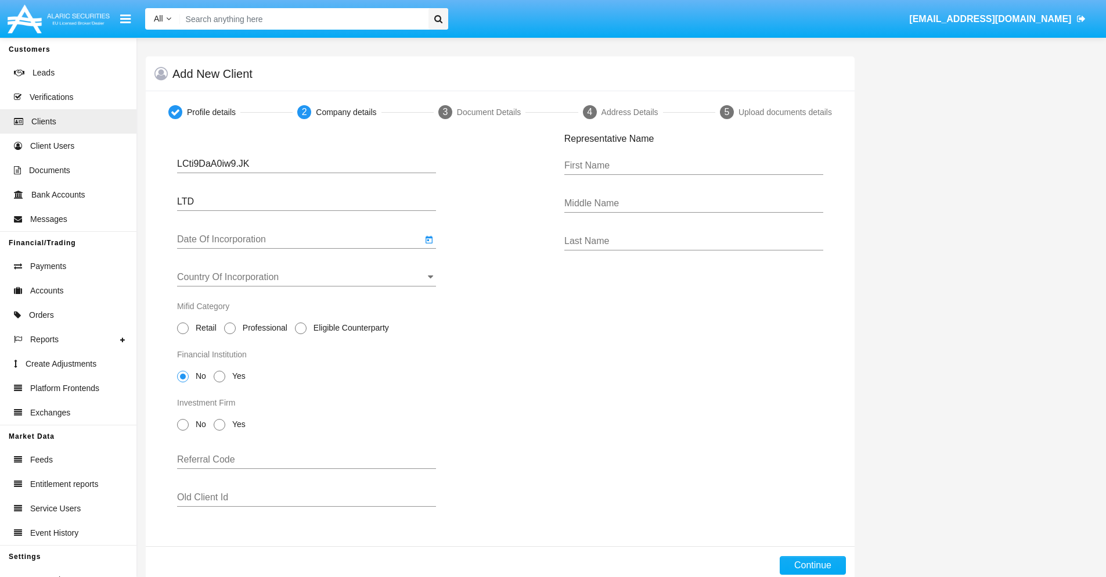
type input "[DATE]"
click at [307, 277] on input "Country Of Incorporation" at bounding box center [306, 277] width 259 height 10
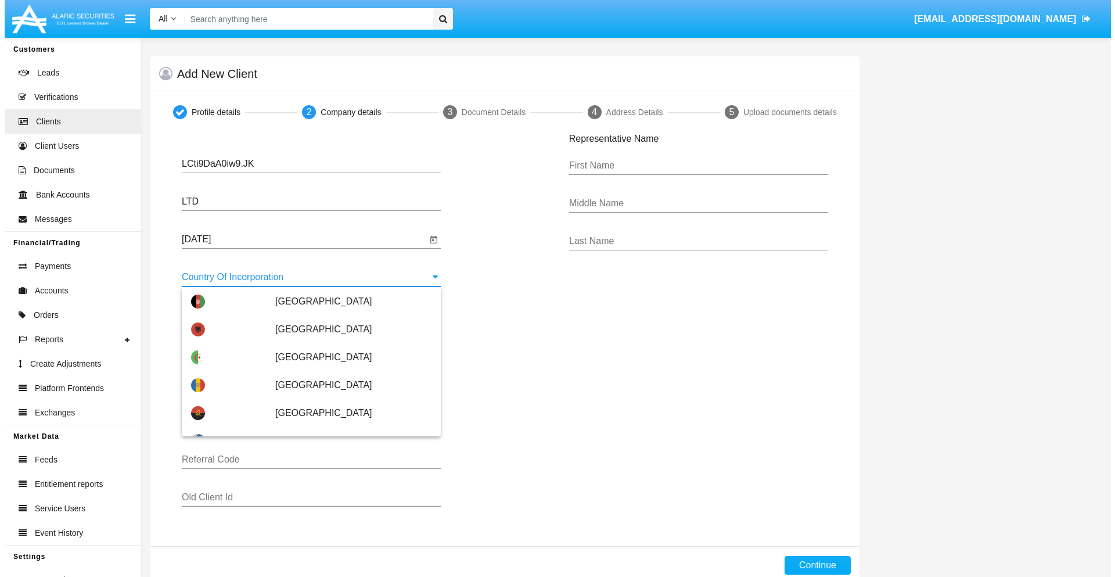
scroll to position [1858, 0]
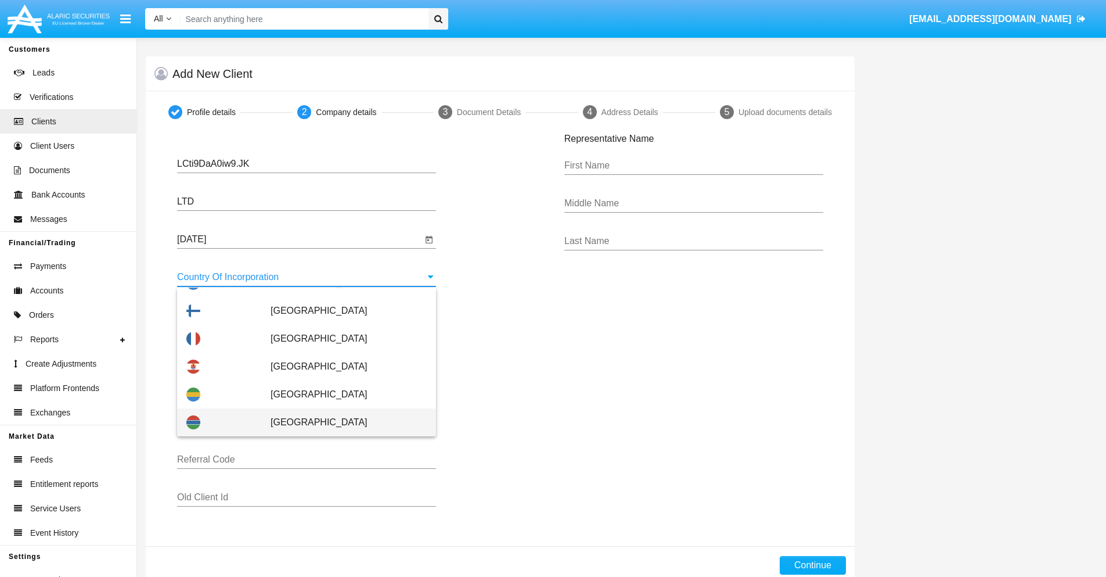
click at [343, 422] on span "[GEOGRAPHIC_DATA]" at bounding box center [349, 422] width 156 height 28
type input "[GEOGRAPHIC_DATA]"
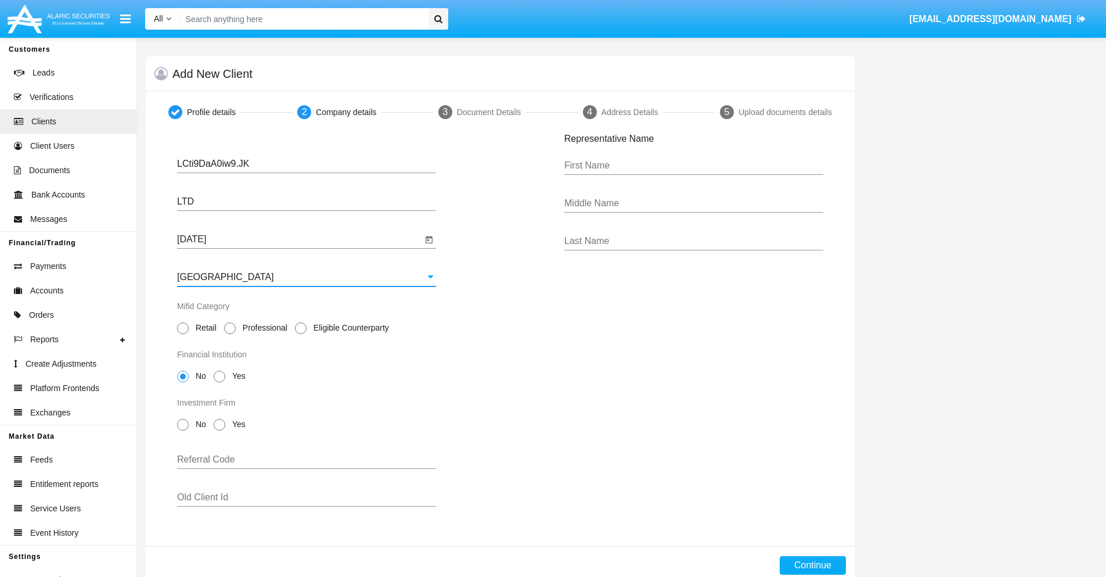
click at [263, 328] on span "Professional" at bounding box center [263, 328] width 55 height 12
click at [230, 334] on input "Professional" at bounding box center [229, 334] width 1 height 1
radio input "true"
click at [199, 376] on span "No" at bounding box center [199, 376] width 20 height 12
click at [183, 382] on input "No" at bounding box center [182, 382] width 1 height 1
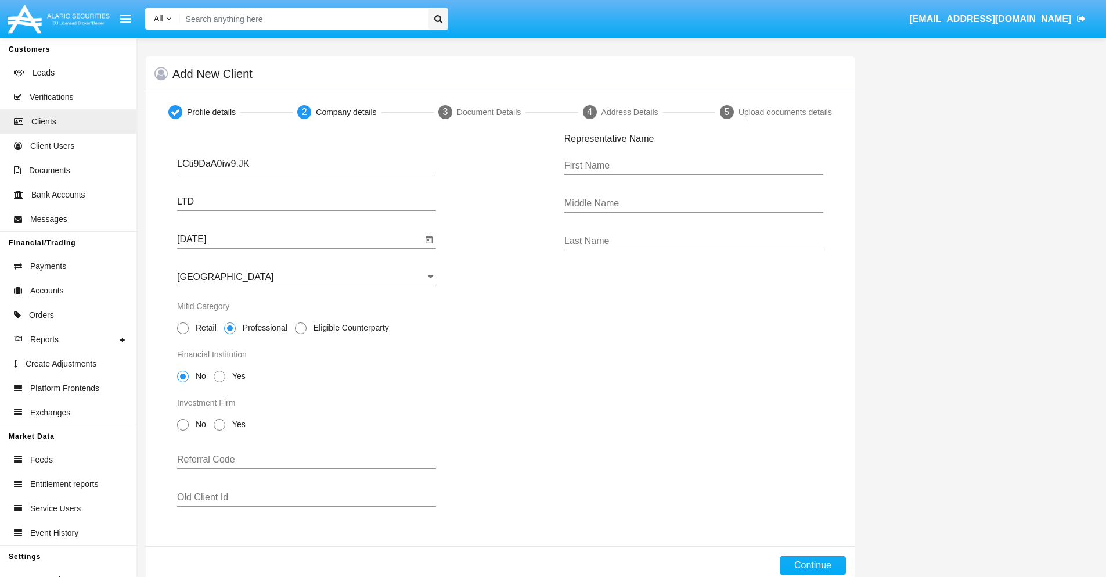
click at [199, 424] on span "No" at bounding box center [199, 424] width 20 height 12
click at [183, 430] on input "No" at bounding box center [182, 430] width 1 height 1
radio input "true"
type input "zglYEIucXgjlOgo"
type input "JldaFxWkOGUwHMC"
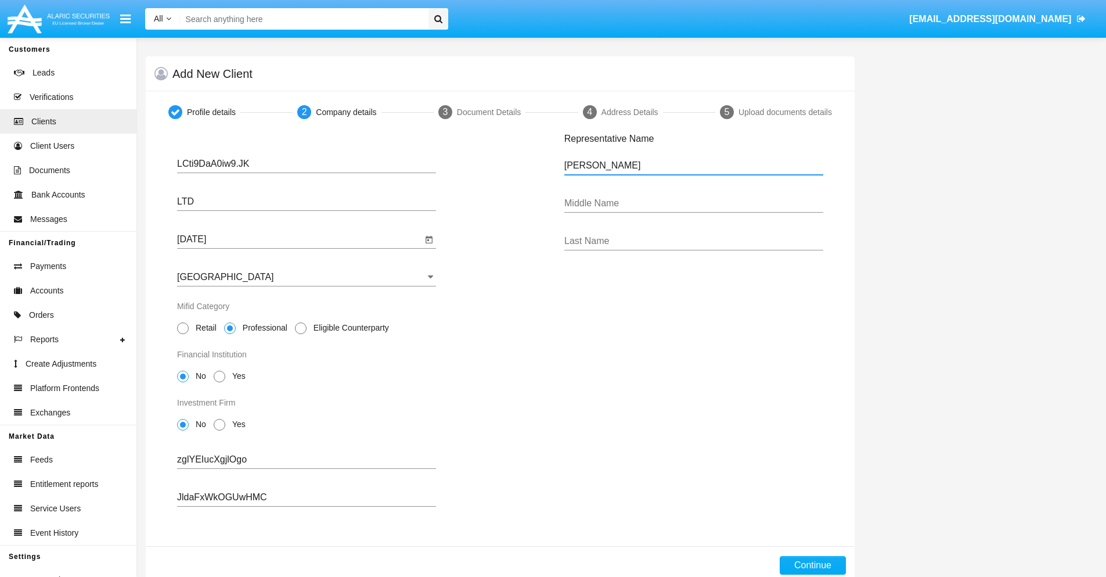
type input "[PERSON_NAME]"
click at [812, 565] on button "Continue" at bounding box center [813, 565] width 66 height 19
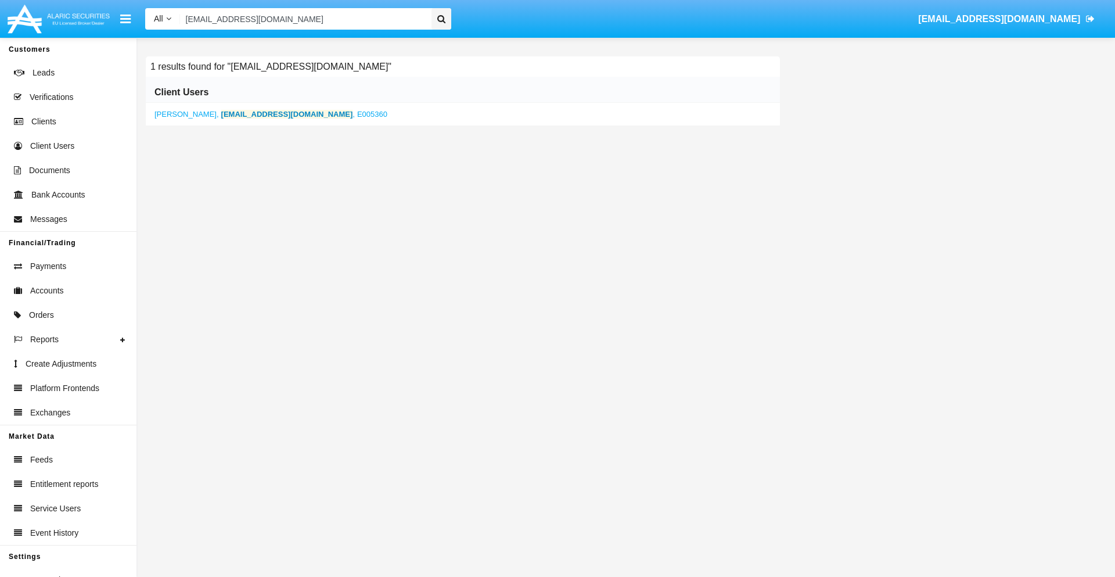
type input "[EMAIL_ADDRESS][DOMAIN_NAME]"
click at [252, 114] on b "[EMAIL_ADDRESS][DOMAIN_NAME]" at bounding box center [287, 114] width 132 height 9
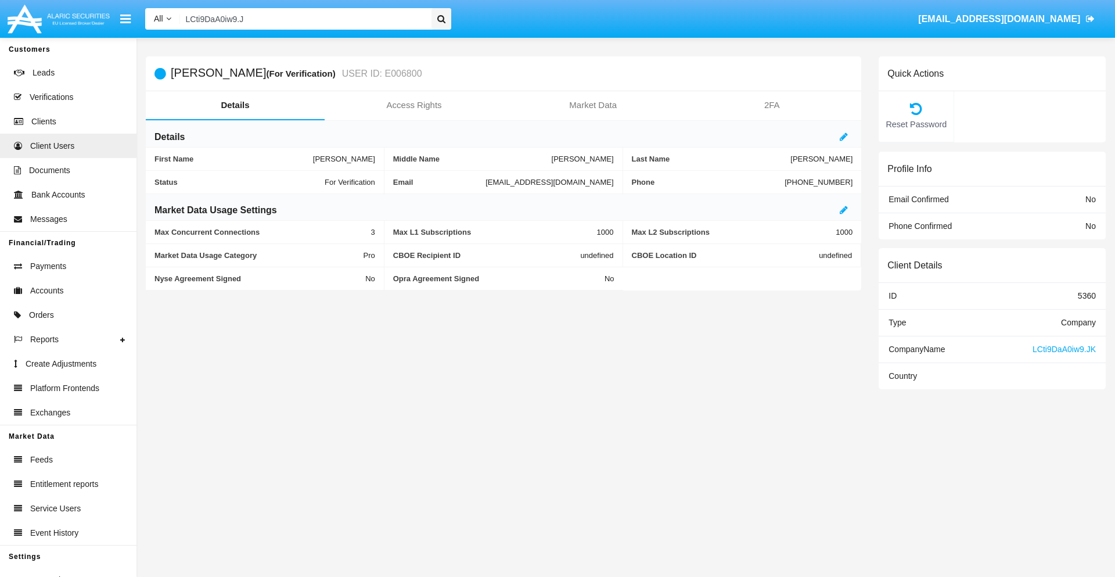
type input "LCti9DaA0iw9.JK"
